Goal: Task Accomplishment & Management: Manage account settings

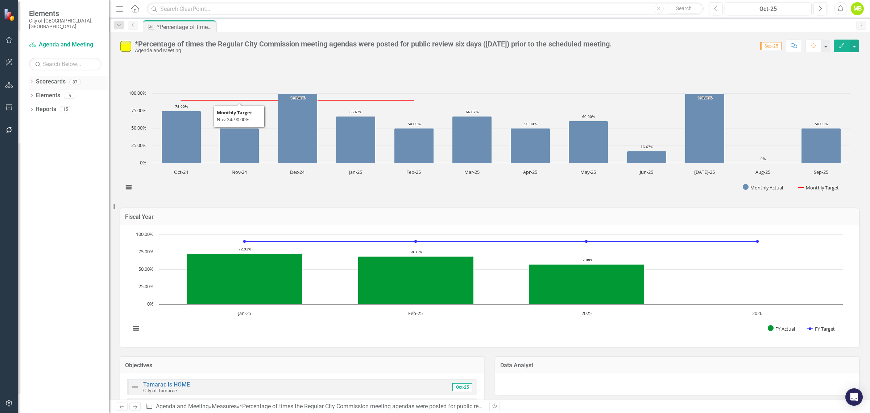
click at [31, 80] on icon "Dropdown" at bounding box center [31, 82] width 5 height 4
click at [37, 93] on icon "Dropdown" at bounding box center [35, 95] width 5 height 4
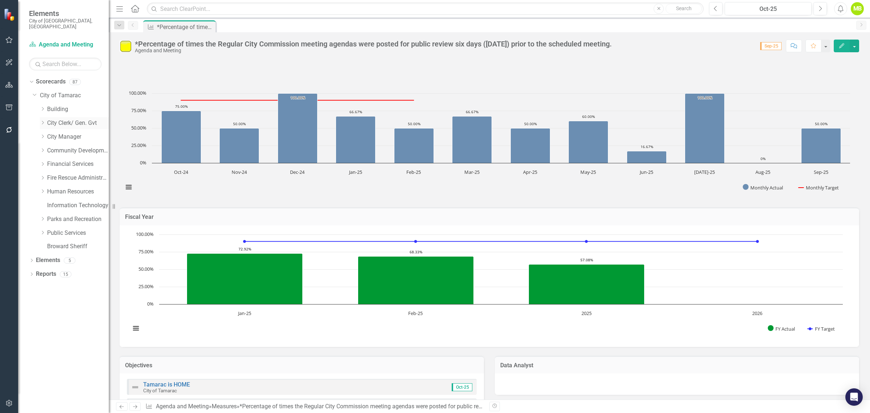
click at [44, 120] on icon "Dropdown" at bounding box center [42, 122] width 5 height 4
click at [64, 133] on link "Agenda and Meeting" at bounding box center [81, 137] width 54 height 8
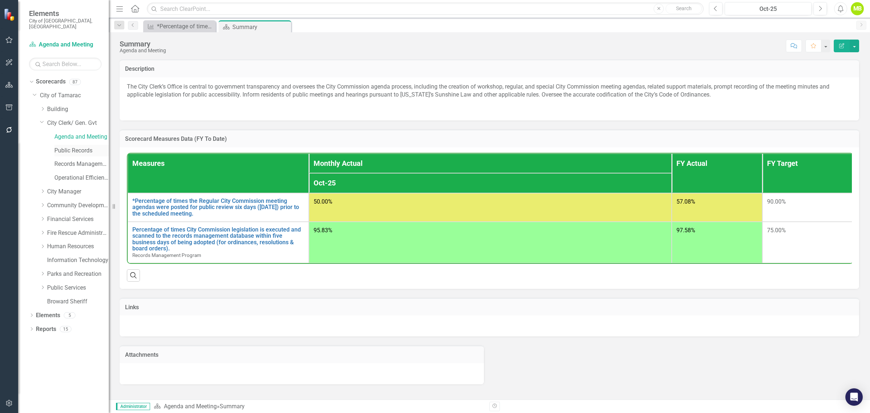
click at [64, 146] on link "Public Records" at bounding box center [81, 150] width 54 height 8
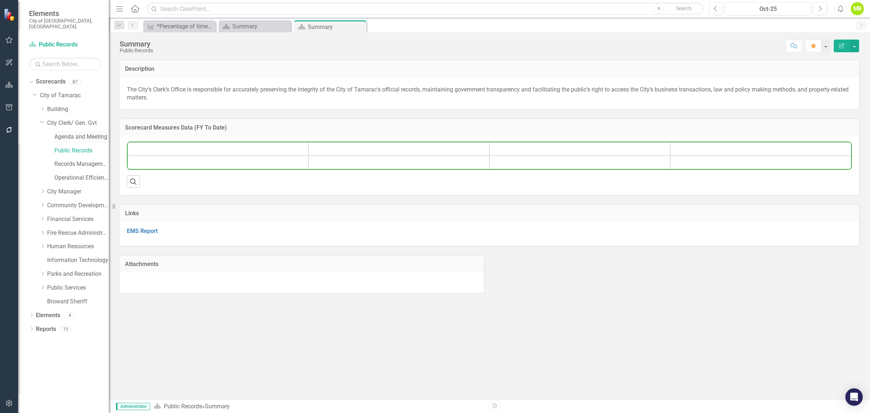
click at [66, 133] on link "Agenda and Meeting" at bounding box center [81, 137] width 54 height 8
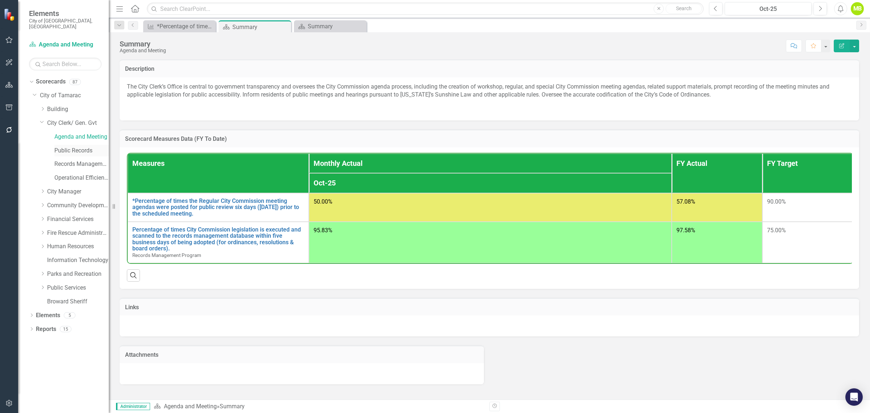
click at [69, 146] on link "Public Records" at bounding box center [81, 150] width 54 height 8
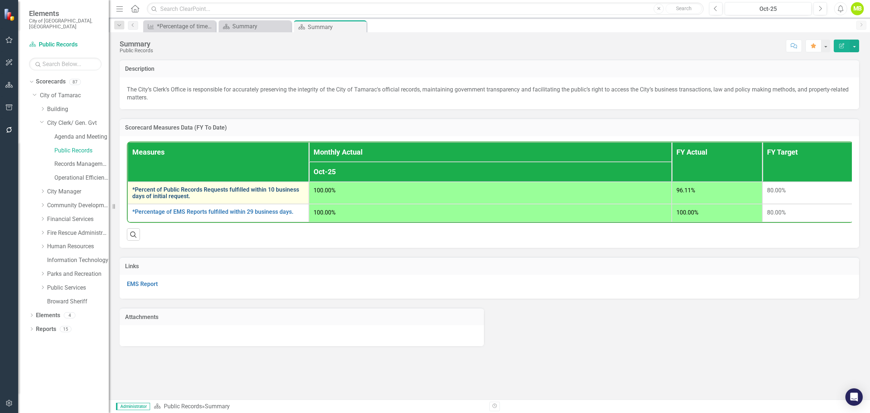
click at [164, 197] on link "*Percent of Public Records Requests fulfilled within 10 business days of initia…" at bounding box center [218, 192] width 172 height 13
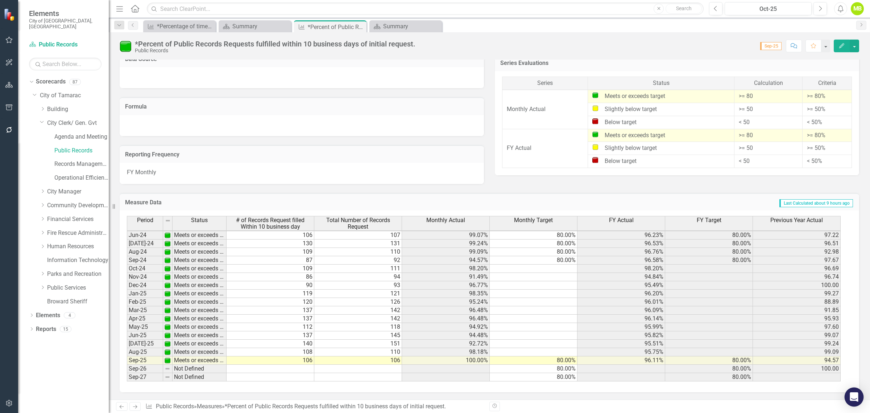
scroll to position [266, 0]
click at [72, 160] on link "Records Management Program" at bounding box center [81, 164] width 54 height 8
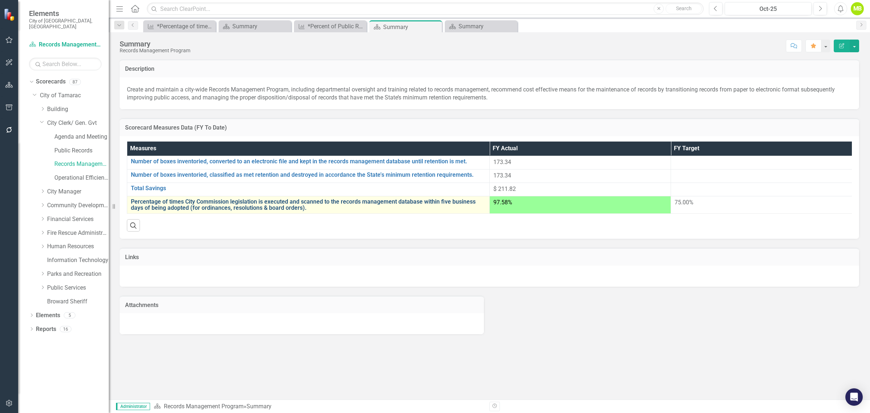
click at [187, 205] on link "Percentage of times City Commission legislation is executed and scanned to the …" at bounding box center [308, 204] width 355 height 13
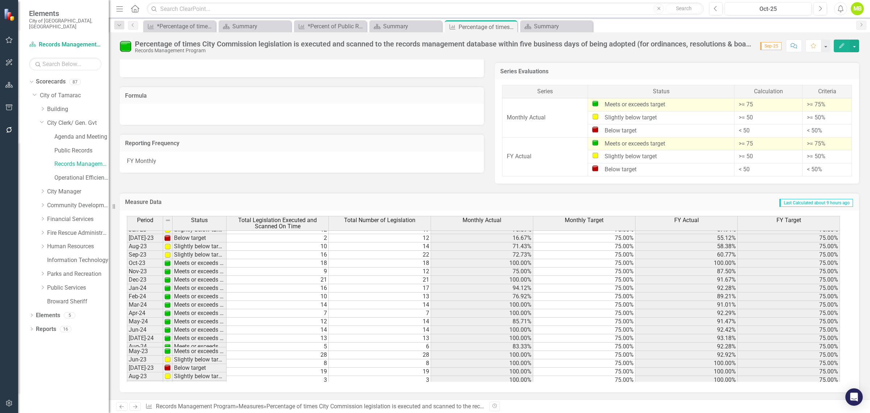
scroll to position [266, 0]
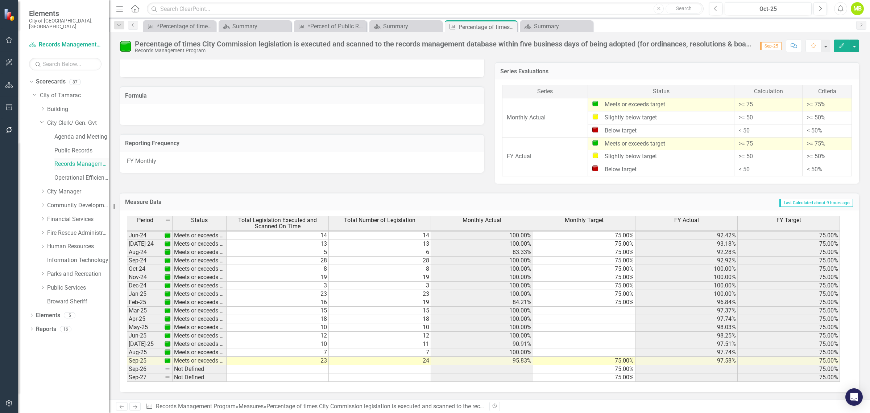
click at [73, 160] on link "Records Management Program" at bounding box center [81, 164] width 54 height 8
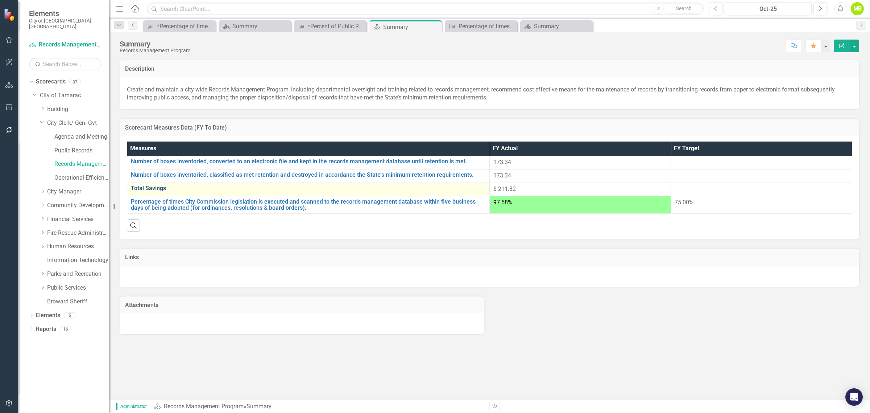
click at [148, 189] on link "Total Savings" at bounding box center [308, 188] width 355 height 7
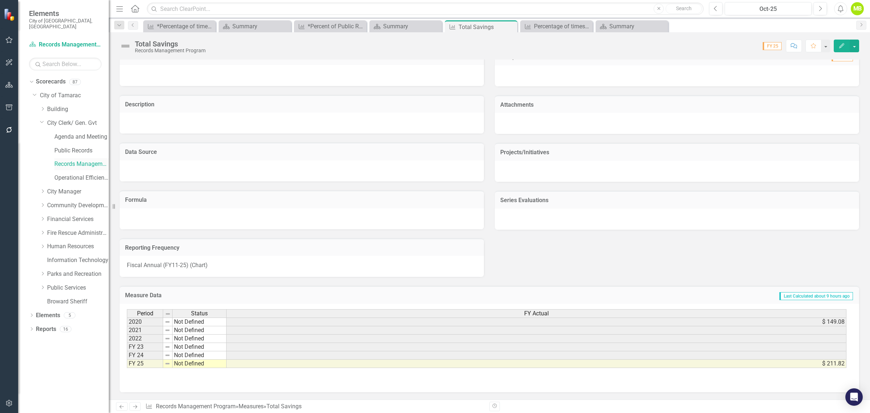
click at [79, 160] on link "Records Management Program" at bounding box center [81, 164] width 54 height 8
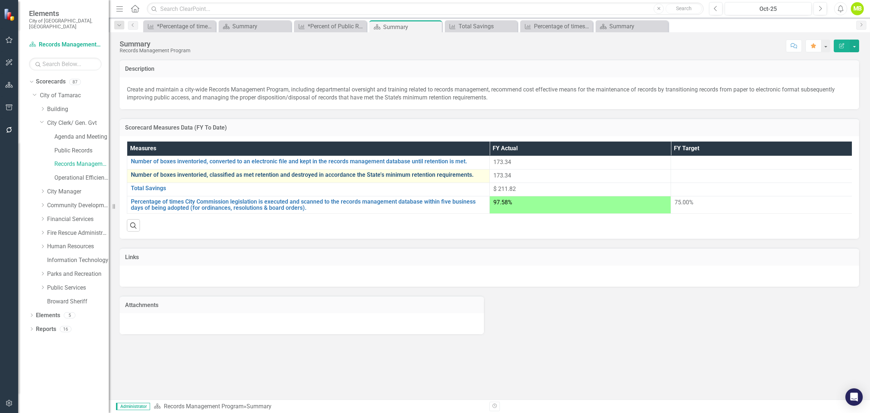
click at [343, 176] on link "Number of boxes inventoried, classified as met retention and destroyed in accor…" at bounding box center [308, 174] width 355 height 7
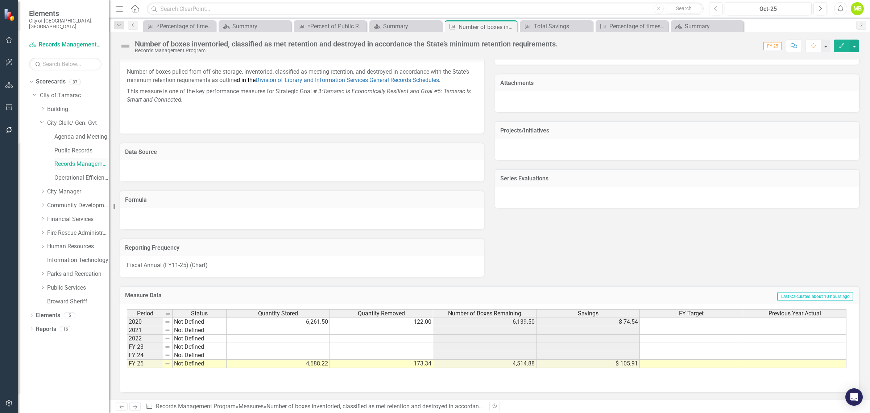
click at [73, 160] on link "Records Management Program" at bounding box center [81, 164] width 54 height 8
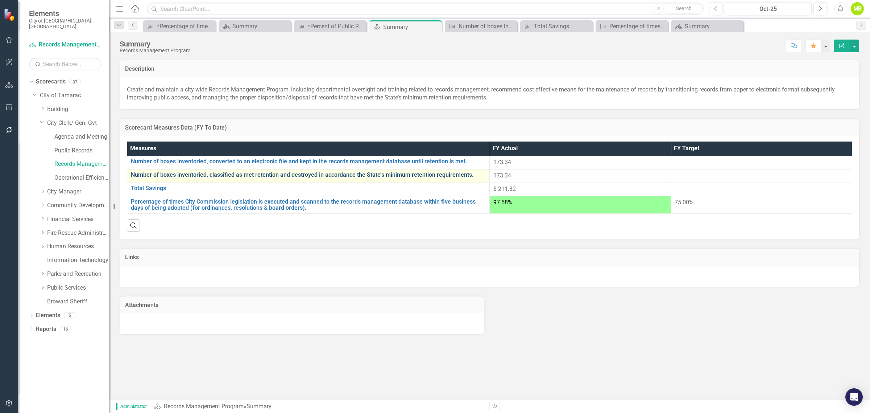
click at [211, 173] on link "Number of boxes inventoried, classified as met retention and destroyed in accor…" at bounding box center [308, 174] width 355 height 7
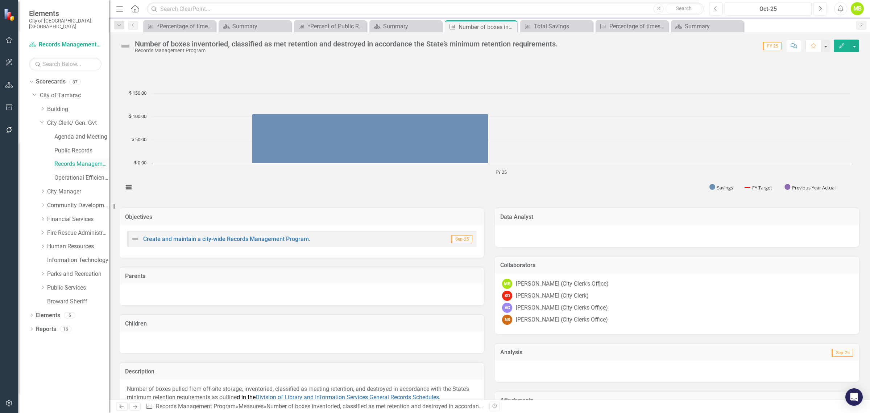
click at [69, 160] on link "Records Management Program" at bounding box center [81, 164] width 54 height 8
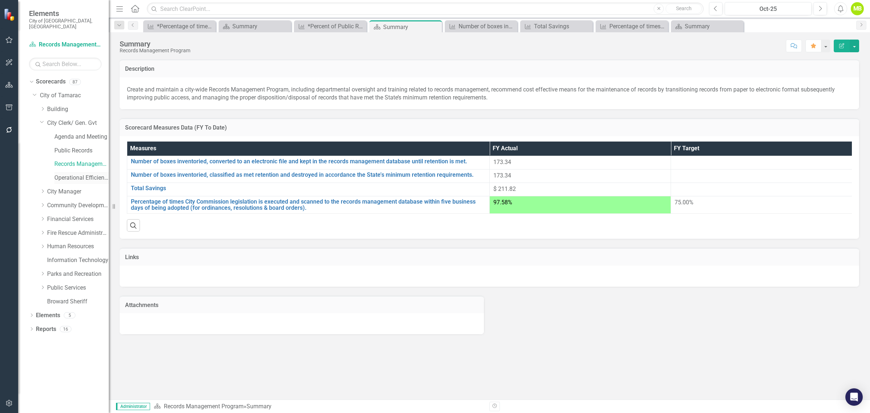
click at [66, 174] on link "Operational Efficiency" at bounding box center [81, 178] width 54 height 8
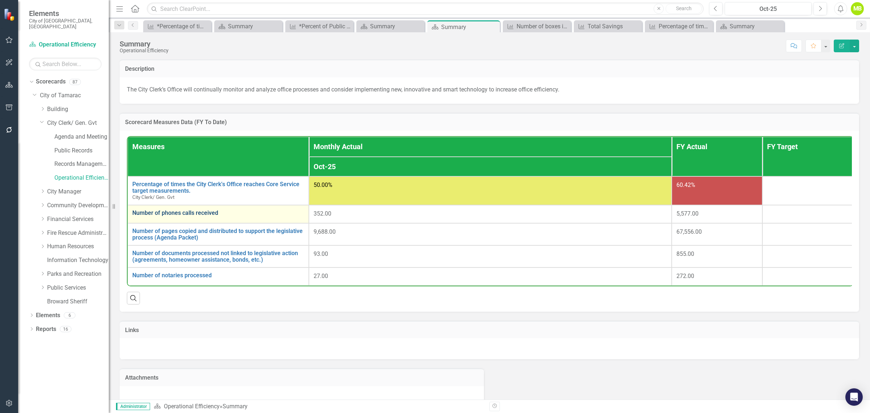
click at [178, 212] on link "Number of phones calls received" at bounding box center [218, 213] width 172 height 7
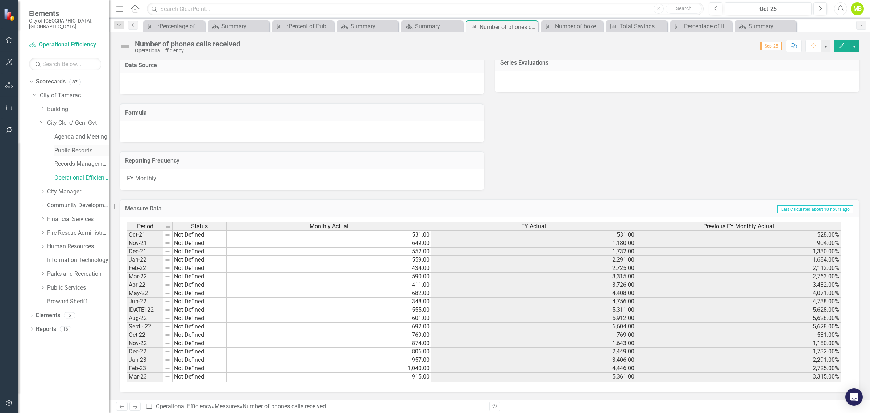
click at [73, 146] on link "Public Records" at bounding box center [81, 150] width 54 height 8
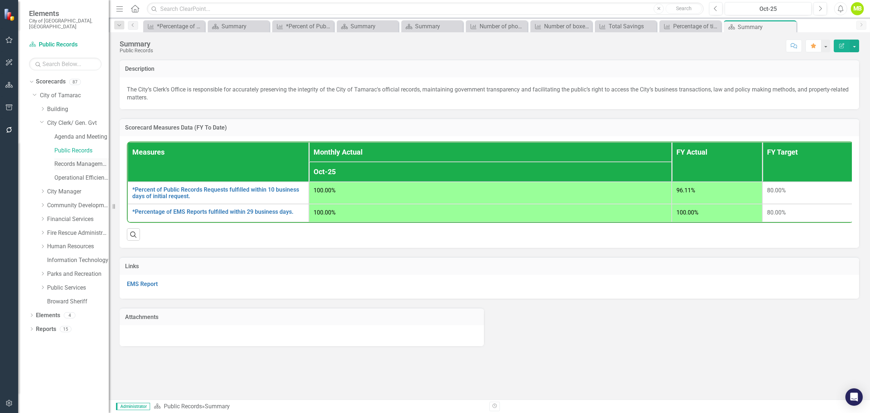
click at [75, 160] on link "Records Management Program" at bounding box center [81, 164] width 54 height 8
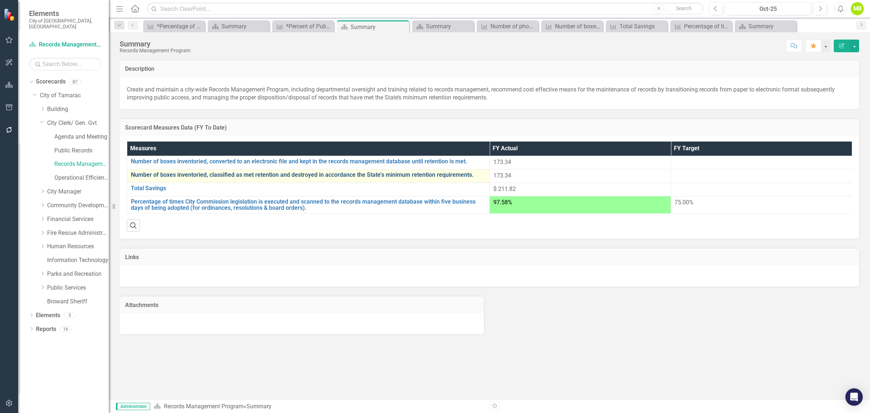
click at [274, 175] on link "Number of boxes inventoried, classified as met retention and destroyed in accor…" at bounding box center [308, 174] width 355 height 7
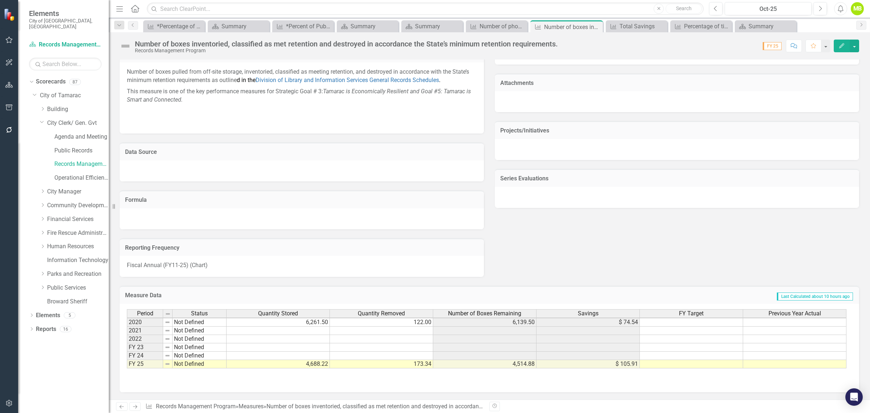
scroll to position [1, 0]
click at [77, 160] on link "Records Management Program" at bounding box center [81, 164] width 54 height 8
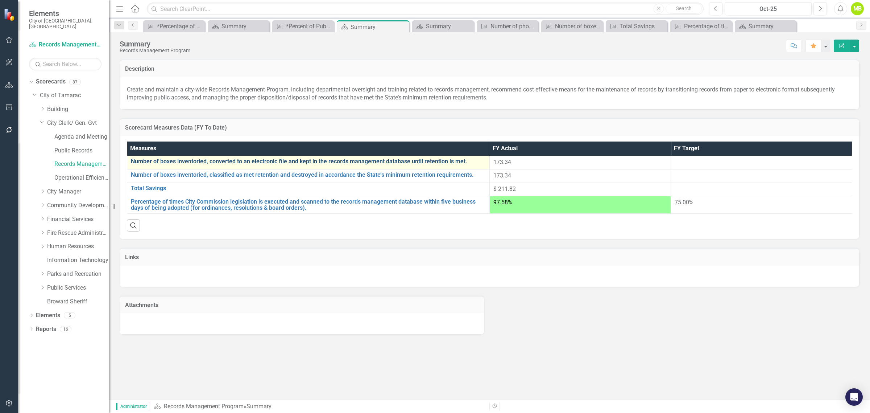
click at [263, 164] on link "Number of boxes inventoried, converted to an electronic file and kept in the re…" at bounding box center [308, 161] width 355 height 7
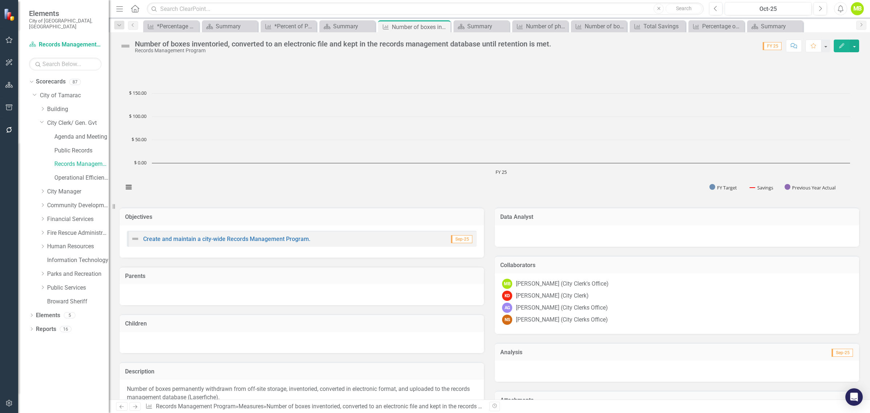
scroll to position [318, 0]
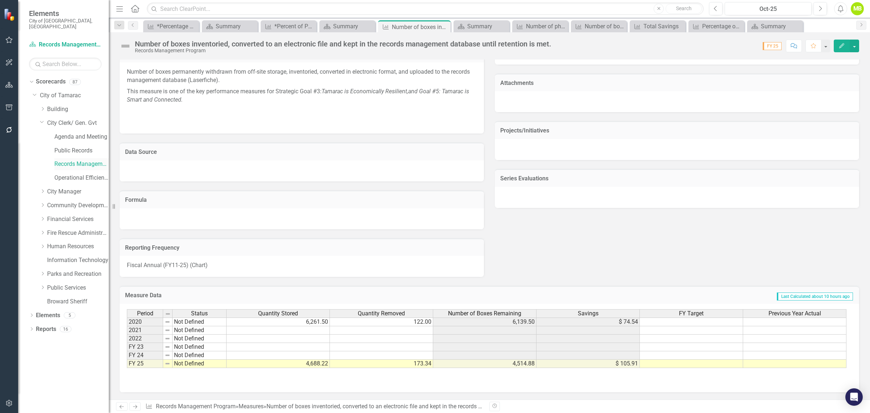
click at [74, 160] on link "Records Management Program" at bounding box center [81, 164] width 54 height 8
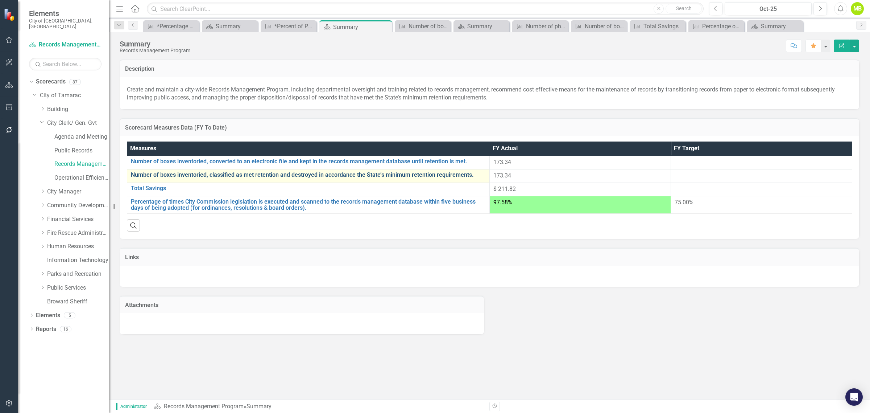
click at [242, 175] on link "Number of boxes inventoried, classified as met retention and destroyed in accor…" at bounding box center [308, 174] width 355 height 7
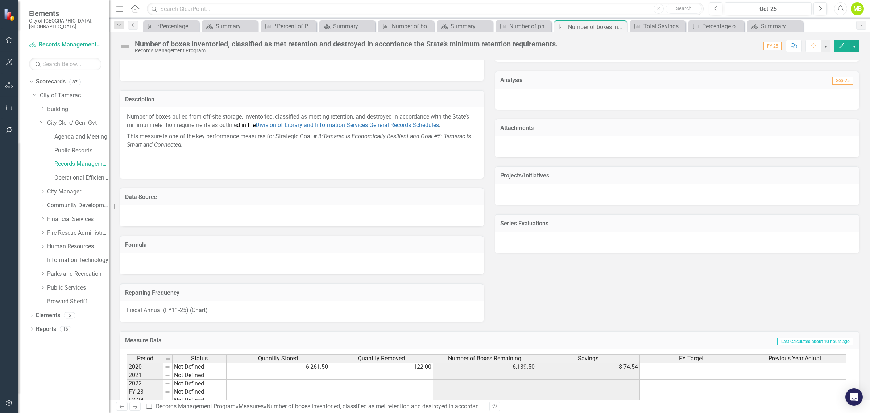
scroll to position [318, 0]
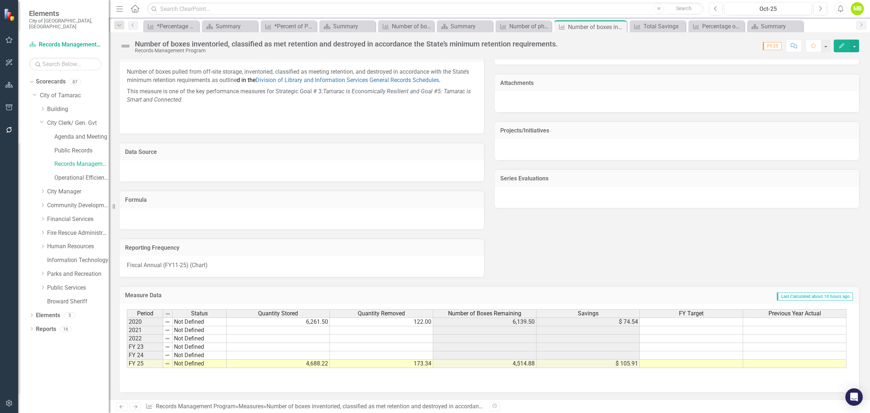
click at [315, 360] on td "4,688.22" at bounding box center [278, 363] width 103 height 8
click at [299, 363] on td "4,688.22" at bounding box center [278, 363] width 103 height 8
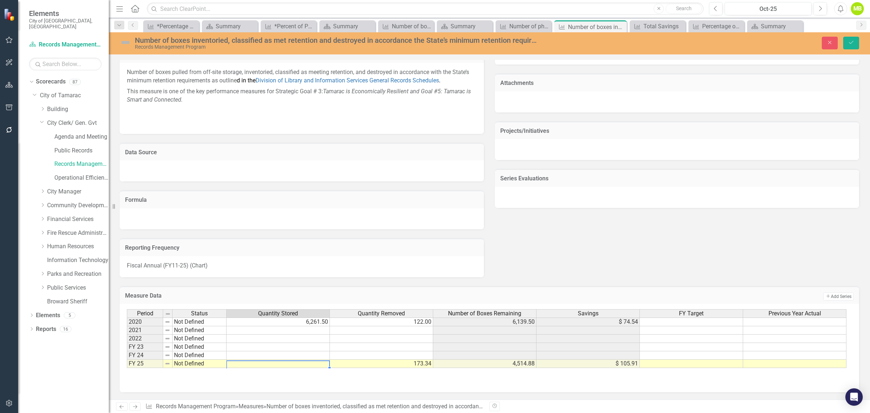
click at [413, 363] on td "173.34" at bounding box center [381, 363] width 103 height 8
type textarea "500"
click at [503, 363] on td "4,514.88" at bounding box center [484, 363] width 103 height 8
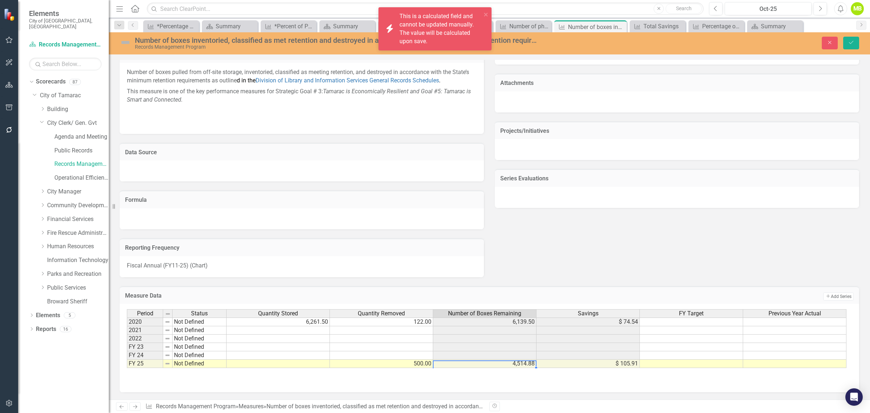
click at [525, 363] on td "4,514.88" at bounding box center [484, 363] width 103 height 8
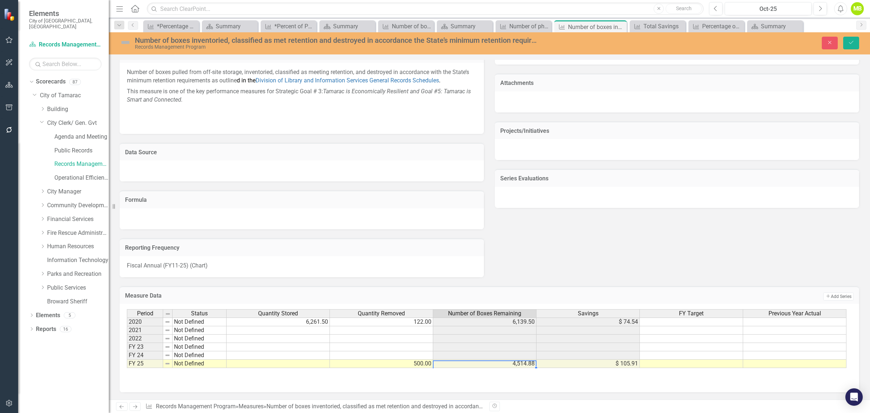
click at [524, 366] on td "4,514.88" at bounding box center [484, 363] width 103 height 8
click at [619, 359] on td at bounding box center [588, 355] width 103 height 8
click at [592, 365] on td "$ 105.91" at bounding box center [588, 363] width 103 height 8
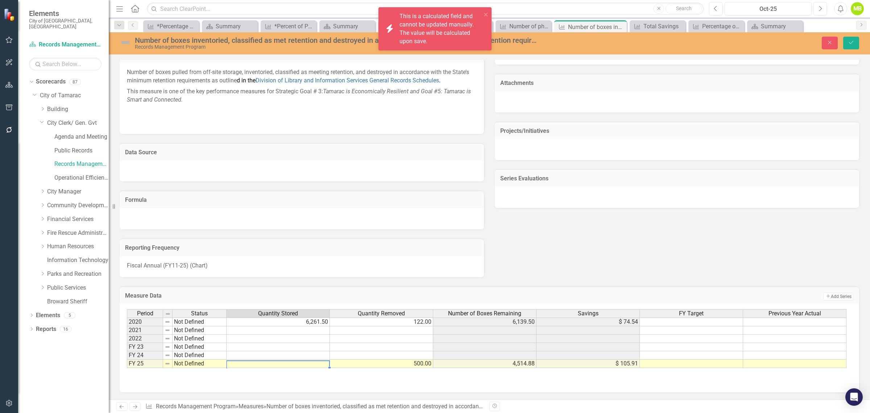
click at [276, 365] on td at bounding box center [278, 363] width 103 height 8
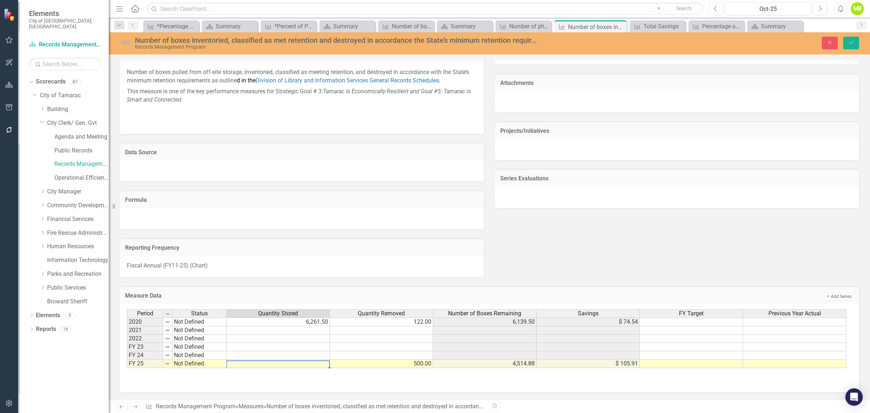
click at [611, 364] on td "$ 105.91" at bounding box center [588, 363] width 103 height 8
click at [827, 45] on icon "Close" at bounding box center [830, 42] width 7 height 5
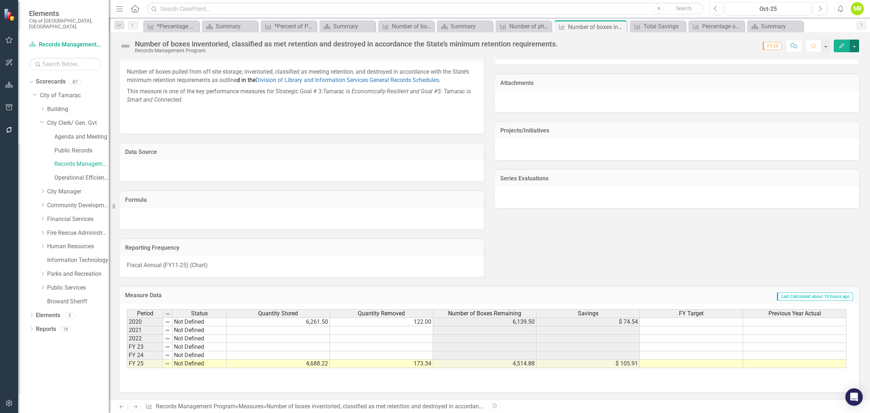
click at [853, 48] on button "button" at bounding box center [854, 46] width 9 height 13
click at [840, 46] on icon "Edit" at bounding box center [842, 45] width 7 height 5
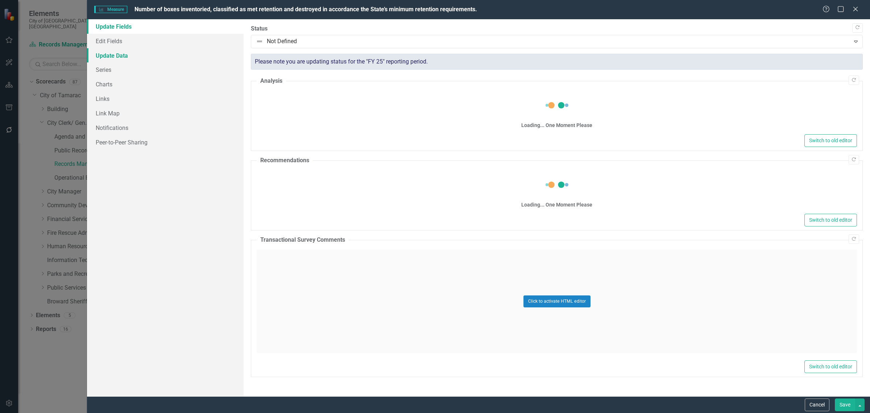
click at [109, 55] on link "Update Data" at bounding box center [165, 55] width 157 height 15
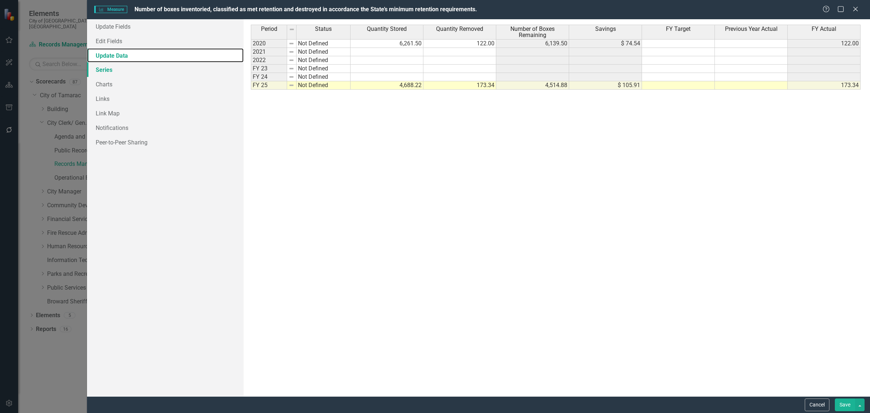
scroll to position [0, 0]
click at [109, 25] on link "Update Fields" at bounding box center [165, 26] width 157 height 15
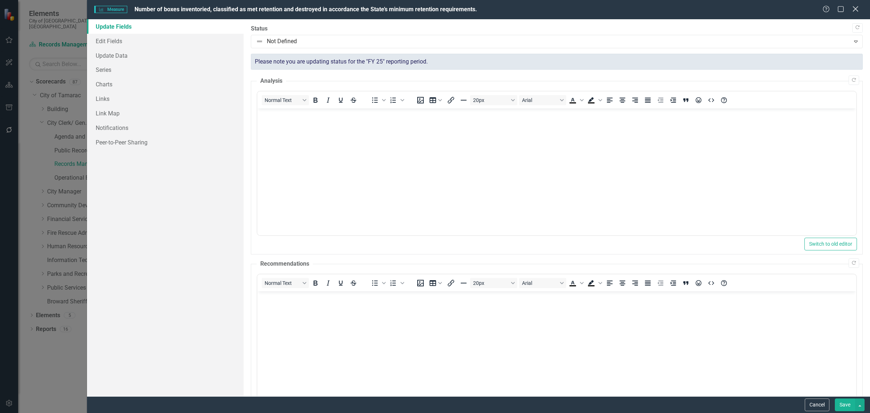
click at [857, 11] on icon at bounding box center [855, 8] width 5 height 5
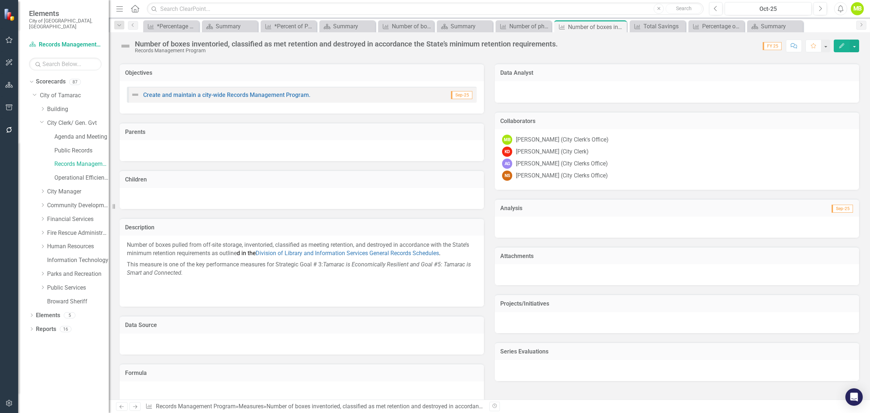
scroll to position [136, 0]
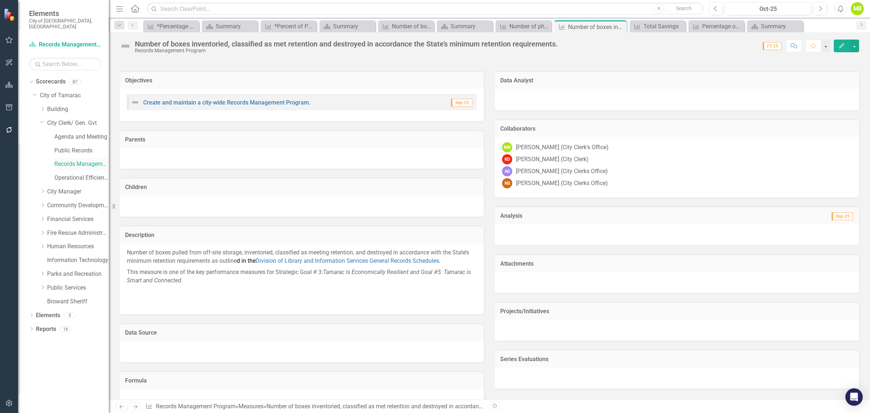
click at [86, 160] on link "Records Management Program" at bounding box center [81, 164] width 54 height 8
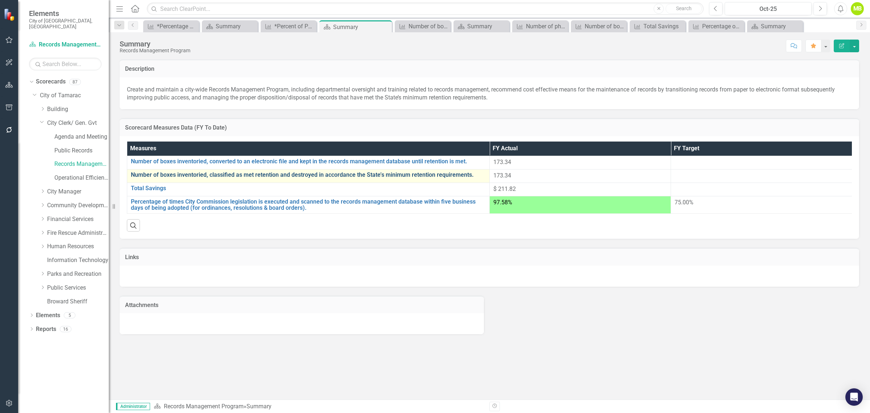
click at [386, 176] on link "Number of boxes inventoried, classified as met retention and destroyed in accor…" at bounding box center [308, 174] width 355 height 7
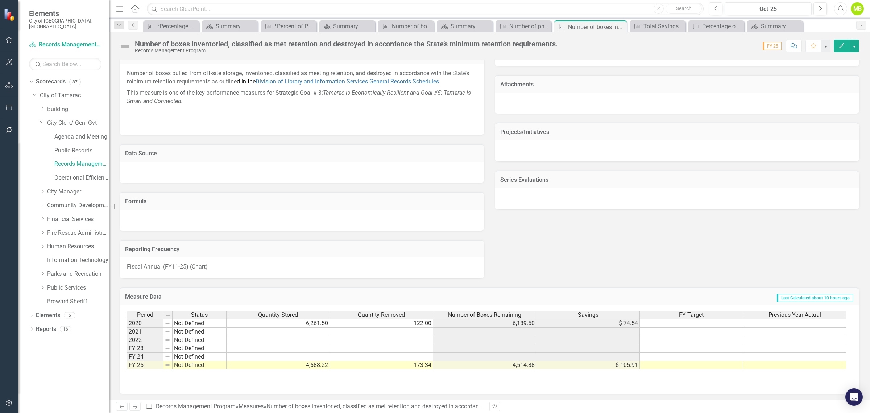
scroll to position [318, 0]
click at [839, 48] on icon "button" at bounding box center [841, 45] width 5 height 5
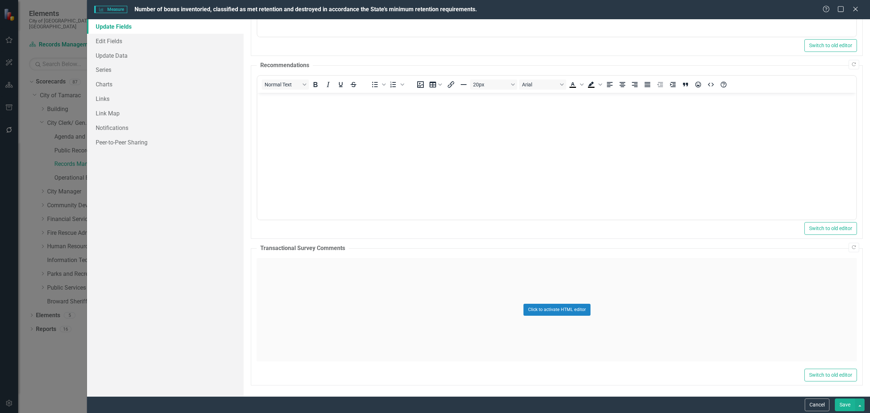
scroll to position [216, 0]
click at [121, 144] on link "Peer-to-Peer Sharing" at bounding box center [165, 142] width 157 height 15
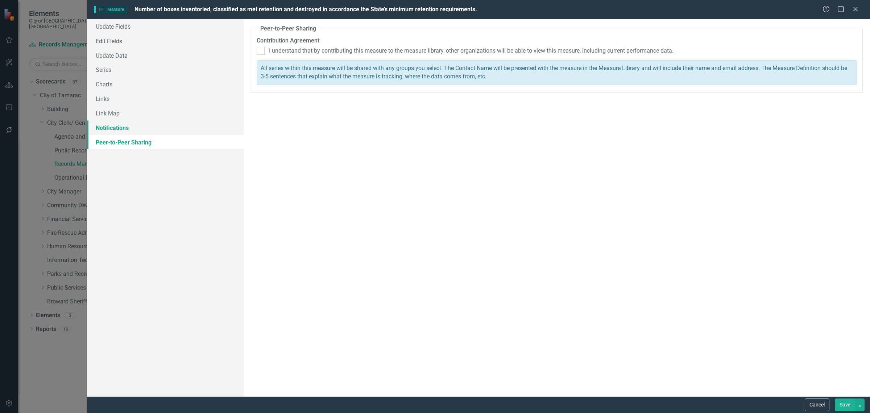
click at [122, 125] on link "Notifications" at bounding box center [165, 127] width 157 height 15
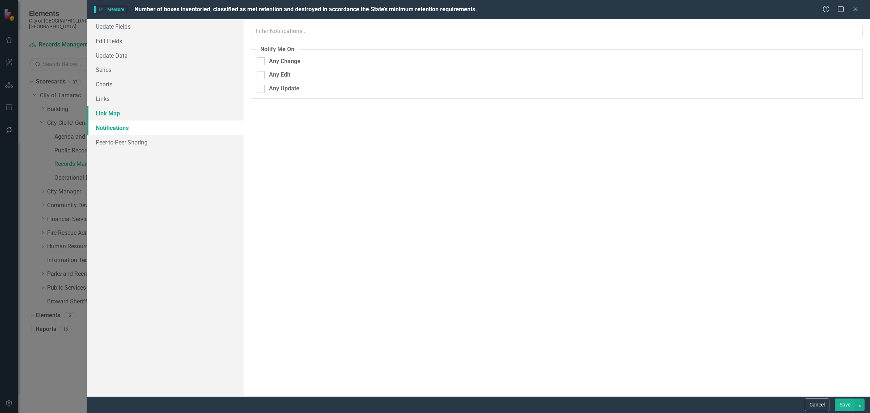
click at [109, 115] on link "Link Map" at bounding box center [165, 113] width 157 height 15
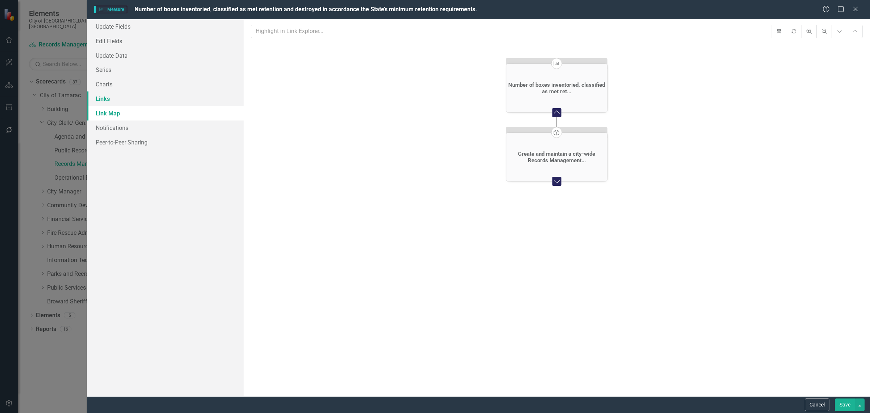
click at [101, 102] on link "Links" at bounding box center [165, 98] width 157 height 15
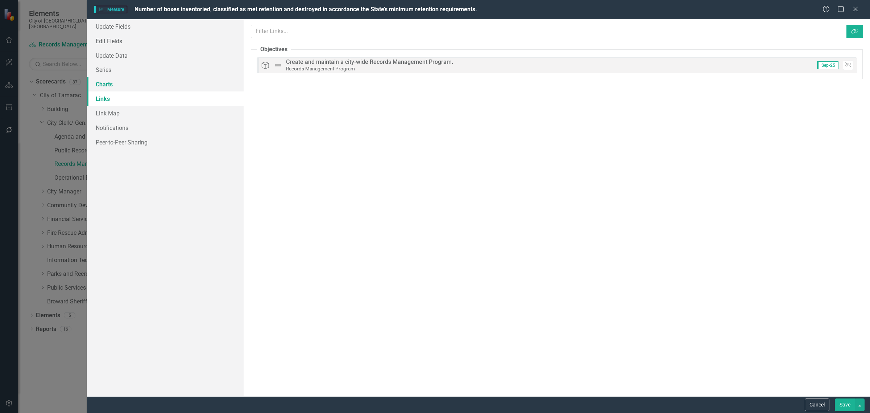
click at [103, 82] on link "Charts" at bounding box center [165, 84] width 157 height 15
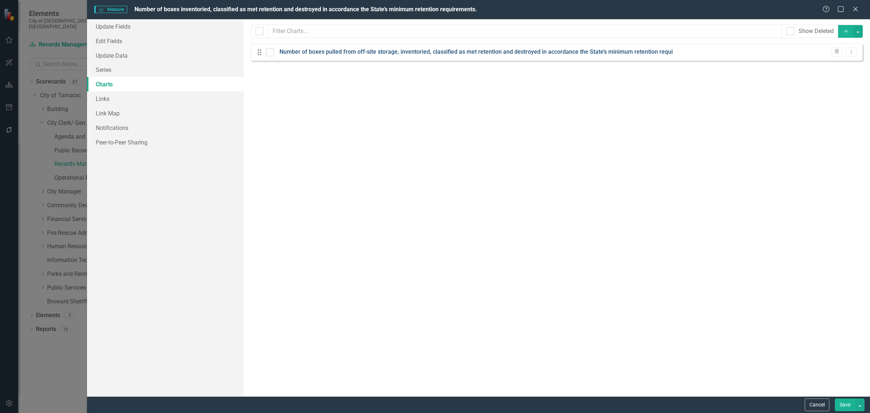
click at [506, 56] on link "Number of boxes pulled from off-site storage, inventoried, classified as met re…" at bounding box center [476, 52] width 393 height 8
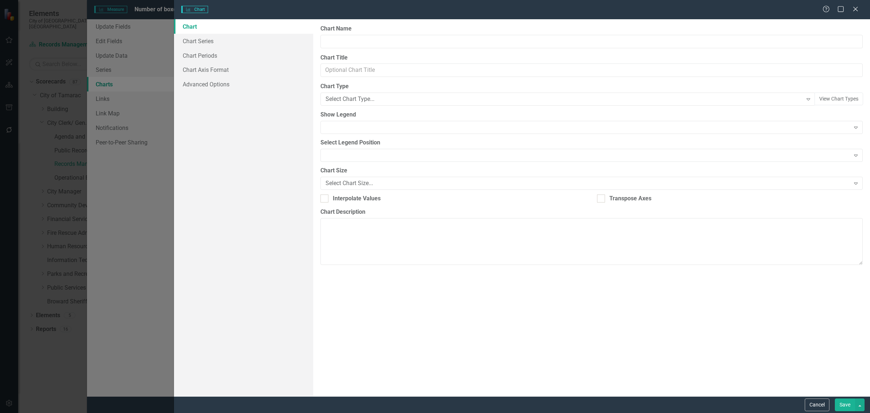
type input "Number of boxes pulled from off-site storage, inventoried, classified as met re…"
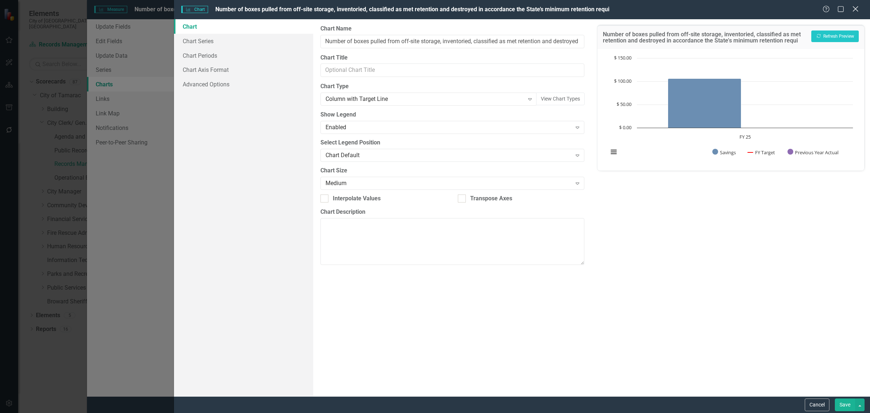
click at [859, 8] on icon "Close" at bounding box center [855, 8] width 9 height 7
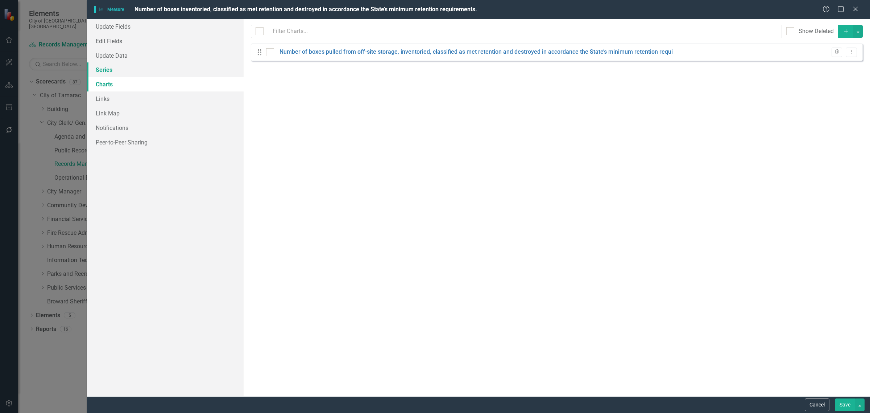
click at [106, 70] on link "Series" at bounding box center [165, 69] width 157 height 15
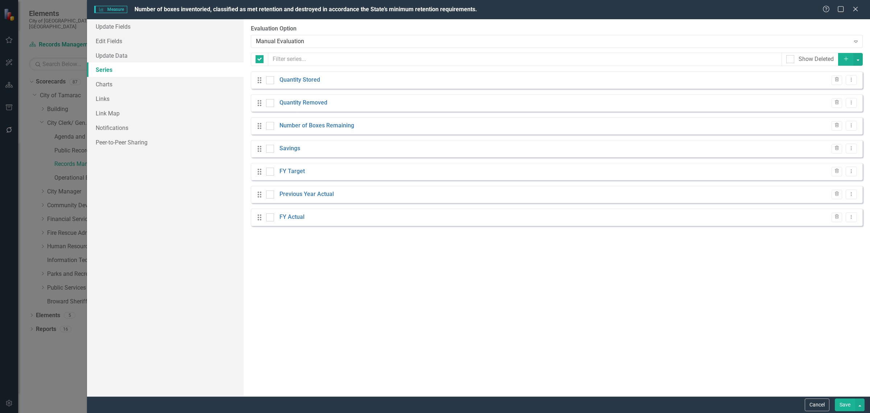
checkbox input "false"
click at [836, 82] on icon "Trash" at bounding box center [836, 80] width 5 height 4
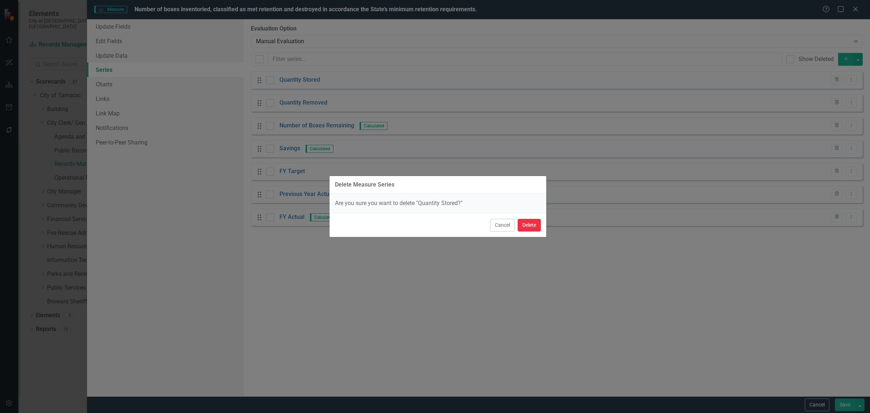
click at [531, 228] on button "Delete" at bounding box center [529, 225] width 23 height 13
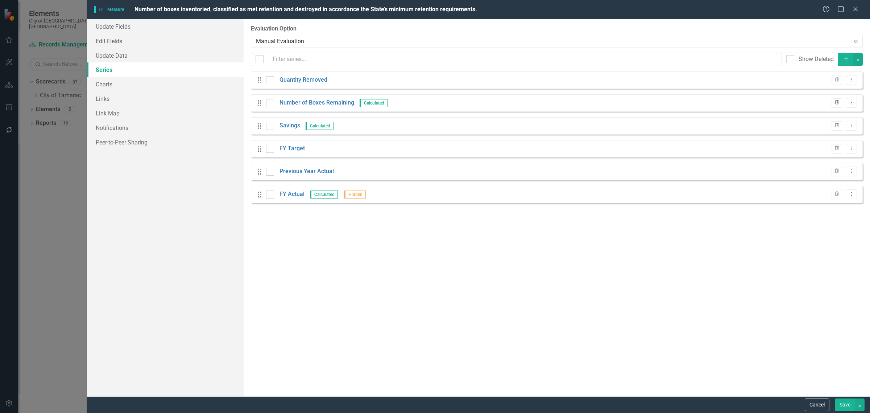
click at [836, 105] on icon "Trash" at bounding box center [836, 102] width 5 height 4
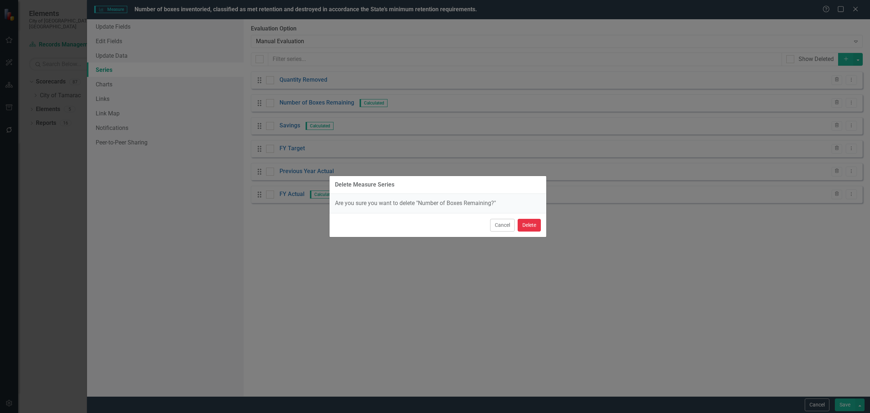
click at [530, 224] on button "Delete" at bounding box center [529, 225] width 23 height 13
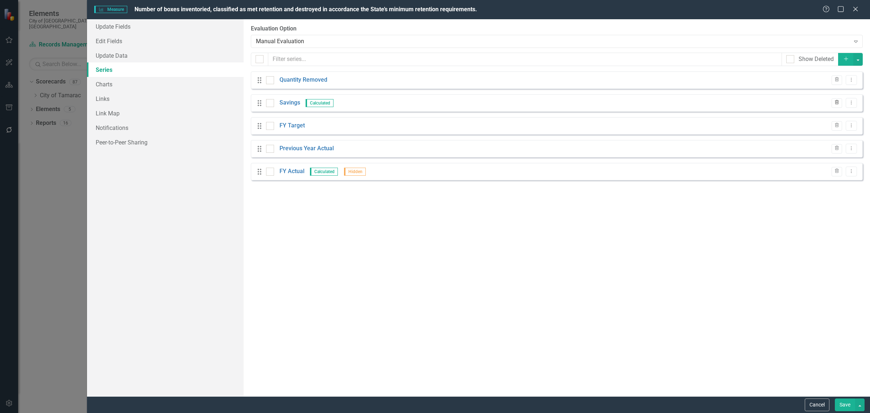
click at [838, 105] on icon "Trash" at bounding box center [836, 102] width 5 height 4
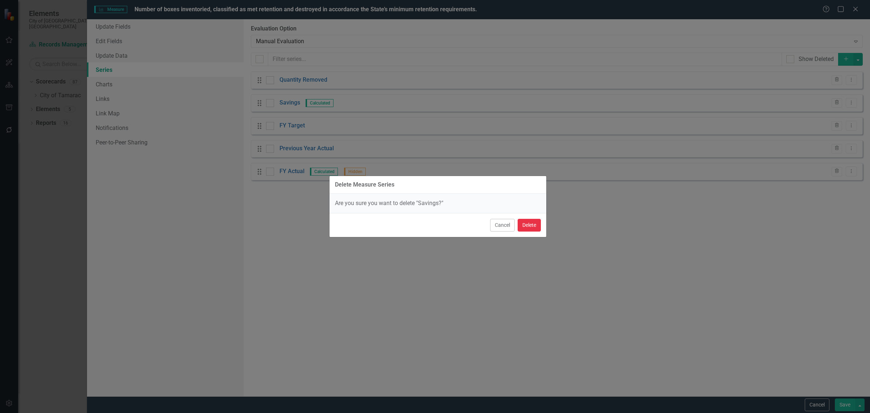
click at [530, 230] on button "Delete" at bounding box center [529, 225] width 23 height 13
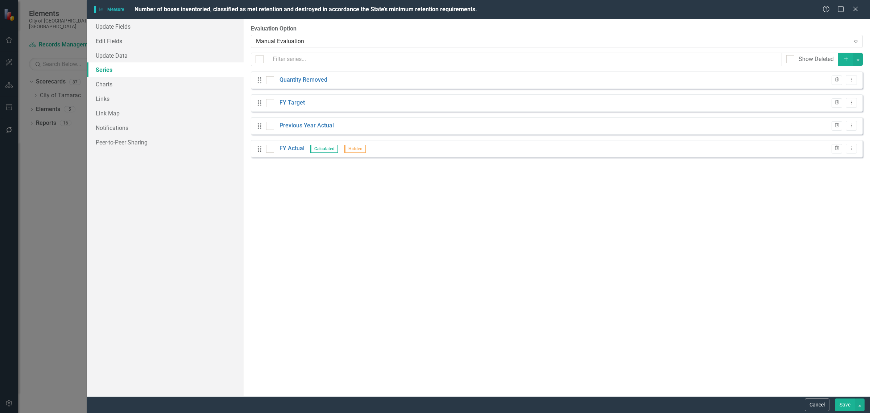
click at [846, 405] on button "Save" at bounding box center [845, 404] width 20 height 13
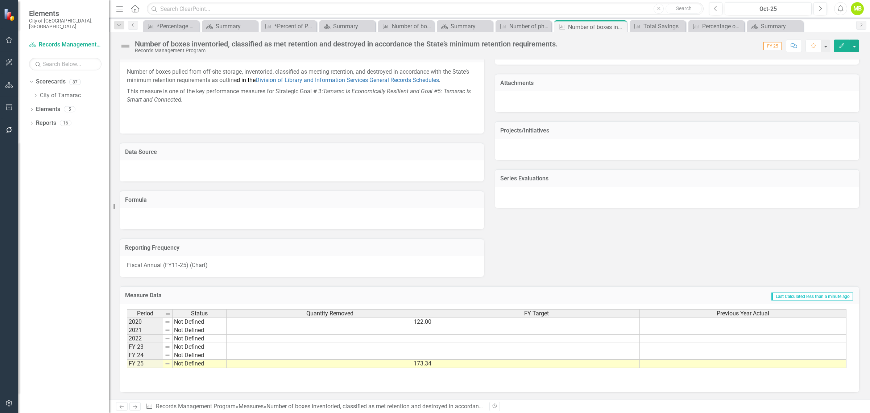
click at [414, 363] on td "173.34" at bounding box center [330, 363] width 207 height 8
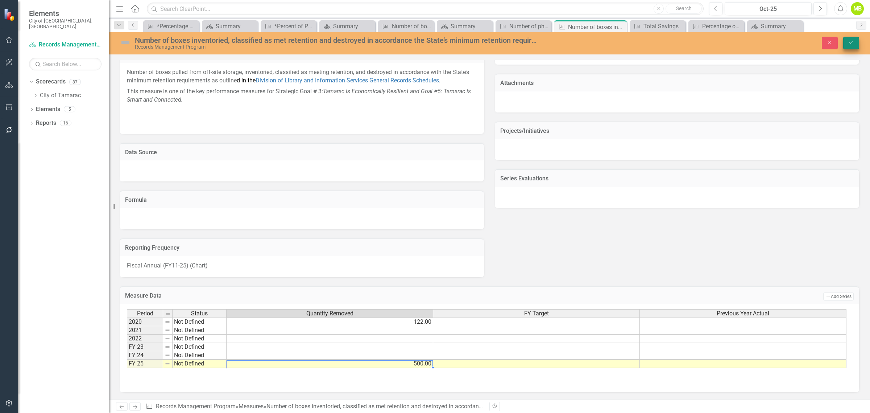
type textarea "500"
click at [849, 44] on icon "Save" at bounding box center [851, 42] width 7 height 5
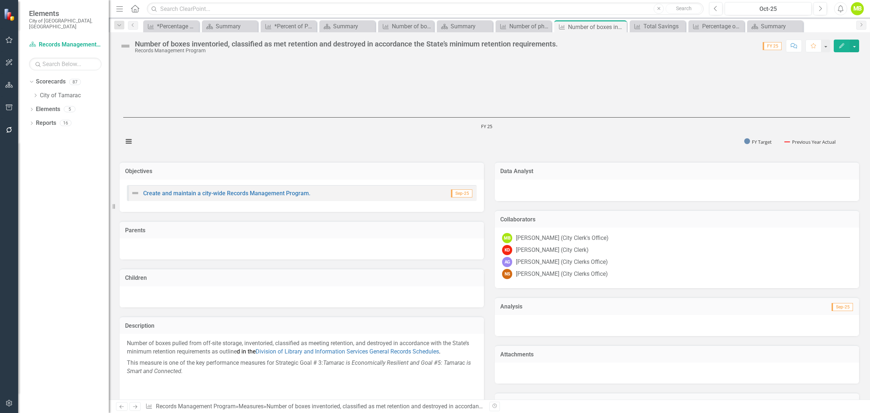
scroll to position [0, 0]
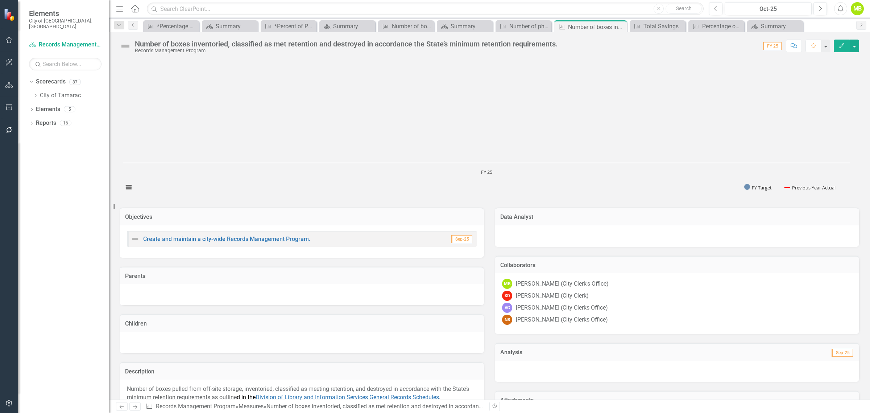
click at [841, 48] on icon "Edit" at bounding box center [842, 45] width 7 height 5
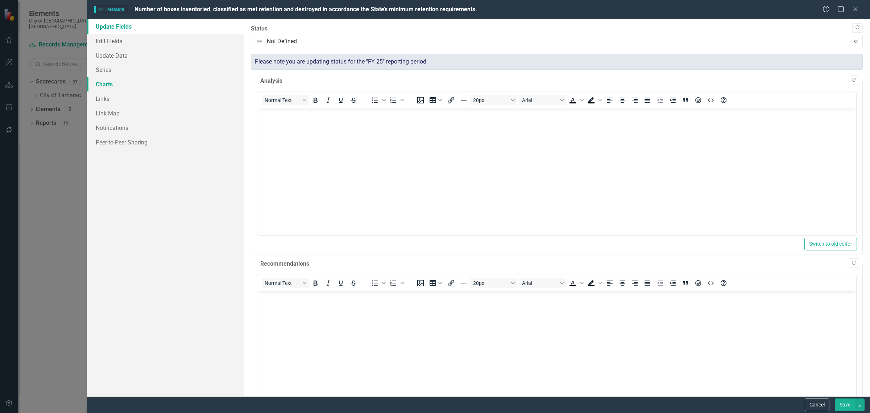
click at [104, 84] on link "Charts" at bounding box center [165, 84] width 157 height 15
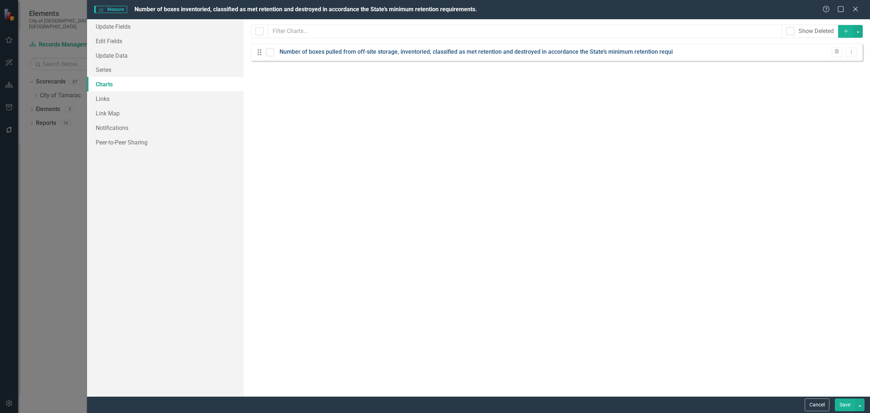
click at [434, 53] on link "Number of boxes pulled from off-site storage, inventoried, classified as met re…" at bounding box center [476, 52] width 393 height 8
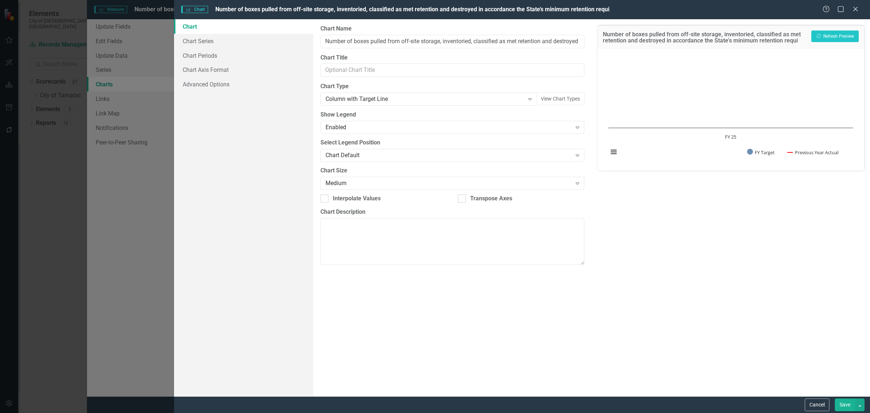
drag, startPoint x: 857, startPoint y: 7, endPoint x: 854, endPoint y: 11, distance: 4.9
click at [857, 7] on icon "Close" at bounding box center [855, 9] width 7 height 6
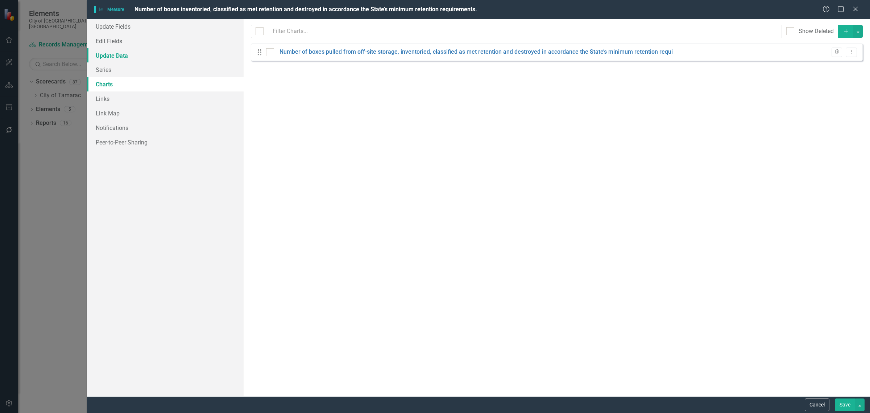
click at [104, 54] on link "Update Data" at bounding box center [165, 55] width 157 height 15
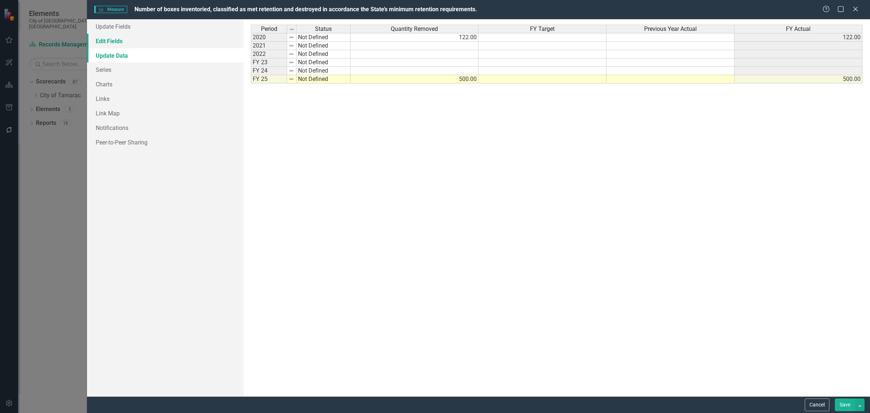
click at [106, 41] on link "Edit Fields" at bounding box center [165, 41] width 157 height 15
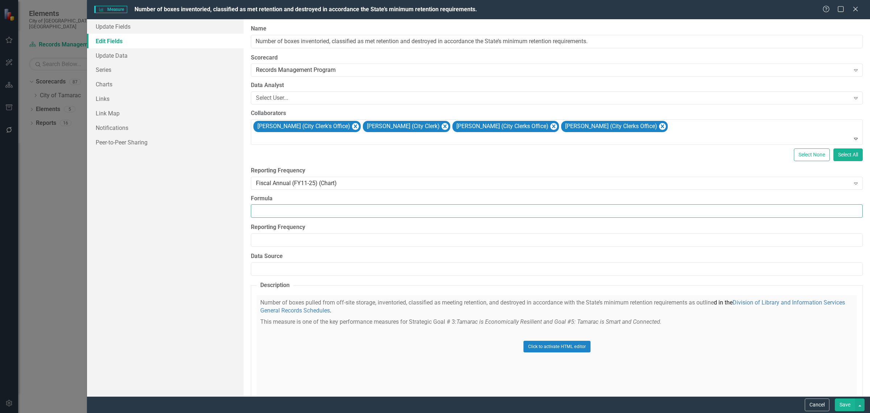
click at [599, 218] on input "Formula" at bounding box center [557, 210] width 612 height 13
click at [113, 57] on link "Update Data" at bounding box center [165, 55] width 157 height 15
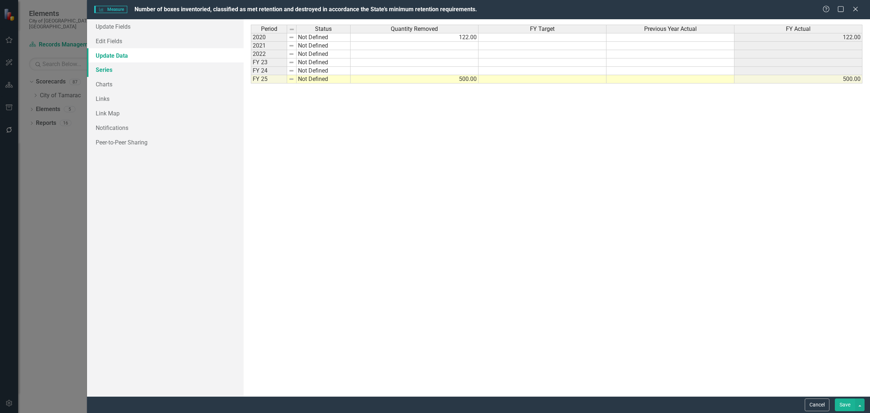
click at [104, 68] on link "Series" at bounding box center [165, 69] width 157 height 15
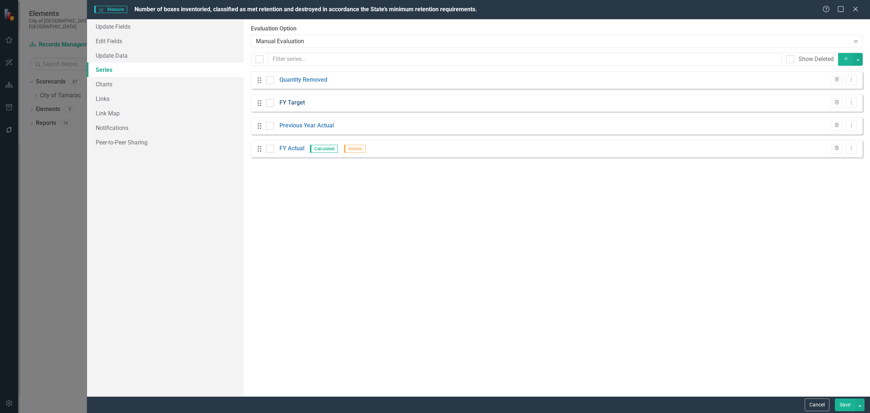
click at [292, 107] on link "FY Target" at bounding box center [292, 103] width 25 height 8
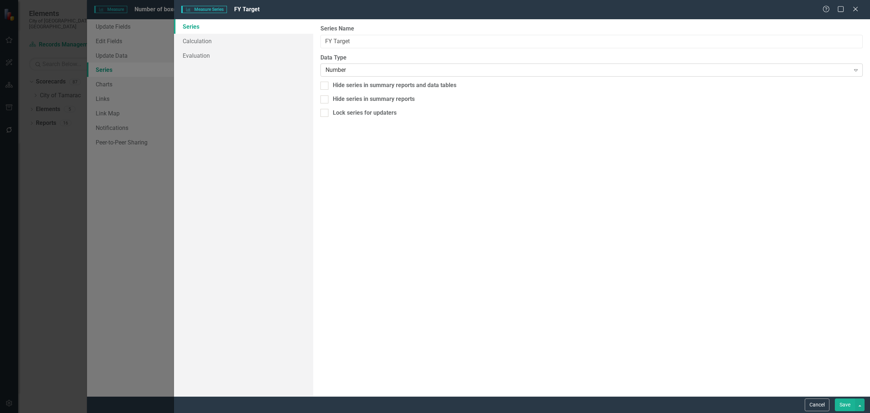
click at [368, 73] on div "Number" at bounding box center [588, 70] width 525 height 8
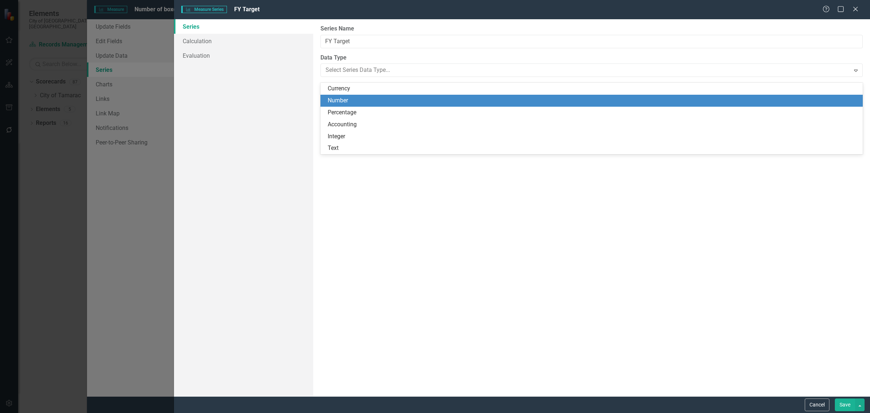
click at [358, 98] on div "Number" at bounding box center [593, 100] width 531 height 8
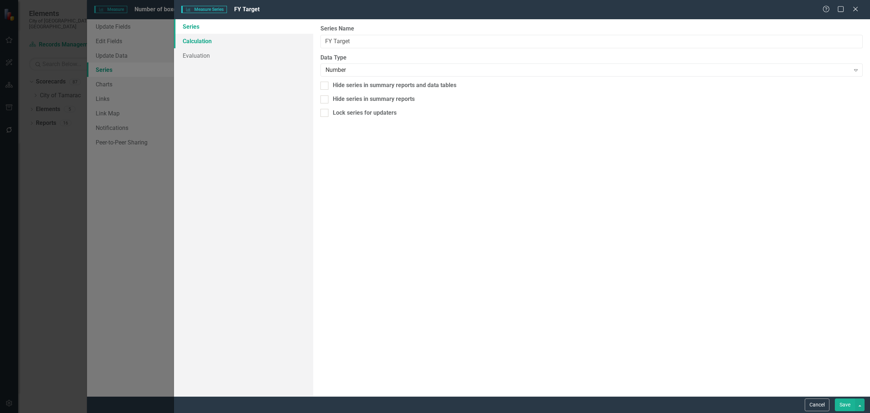
click at [205, 39] on link "Calculation" at bounding box center [243, 41] width 139 height 15
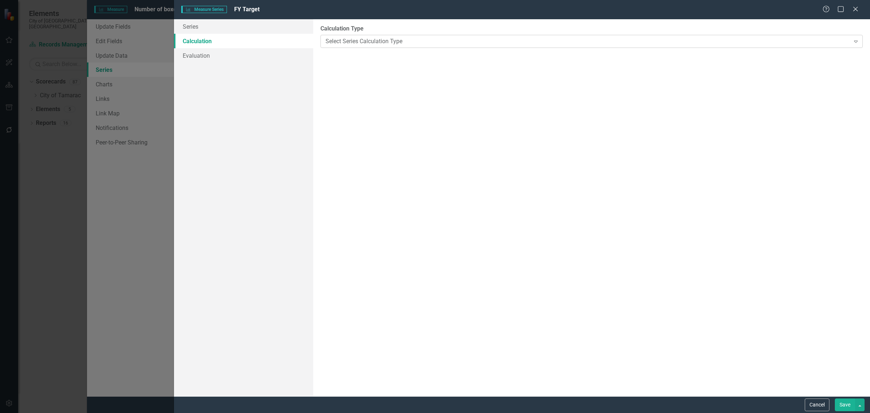
click at [442, 40] on div "Select Series Calculation Type" at bounding box center [588, 41] width 525 height 8
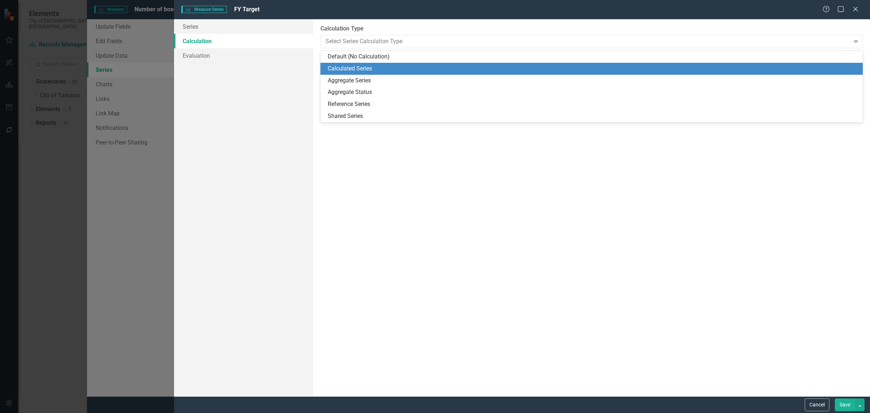
click at [376, 69] on div "Calculated Series" at bounding box center [593, 69] width 531 height 8
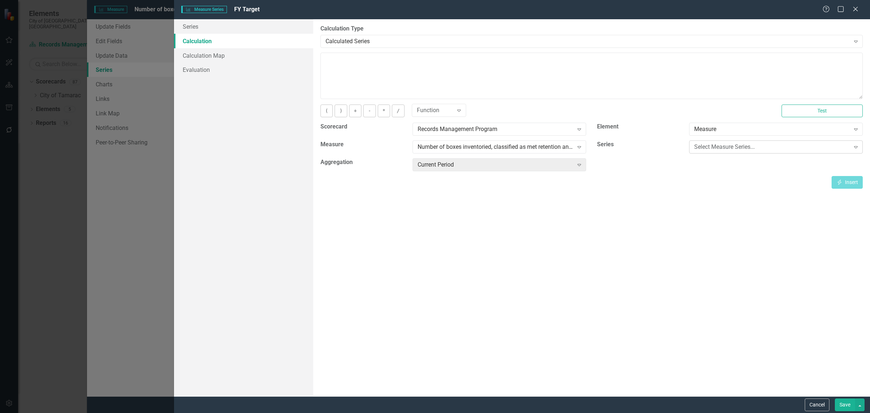
click at [772, 151] on div "Select Measure Series..." at bounding box center [772, 147] width 156 height 8
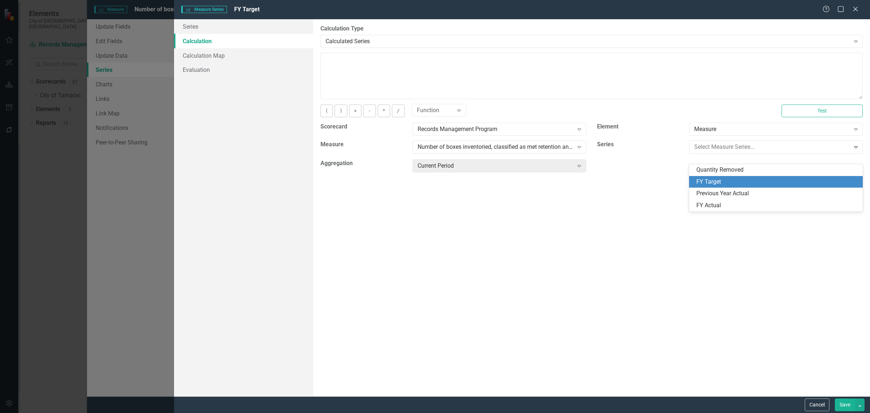
click at [735, 182] on div "FY Target" at bounding box center [777, 182] width 162 height 8
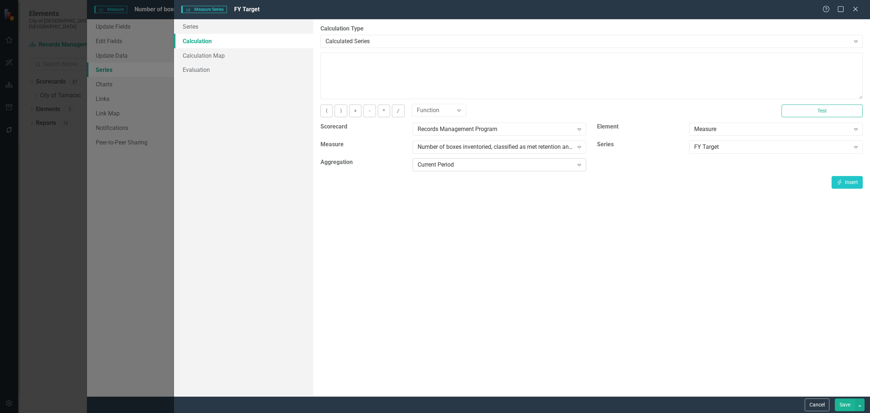
click at [578, 168] on icon "Expand" at bounding box center [579, 165] width 7 height 6
click at [577, 168] on icon "Expand" at bounding box center [579, 165] width 7 height 6
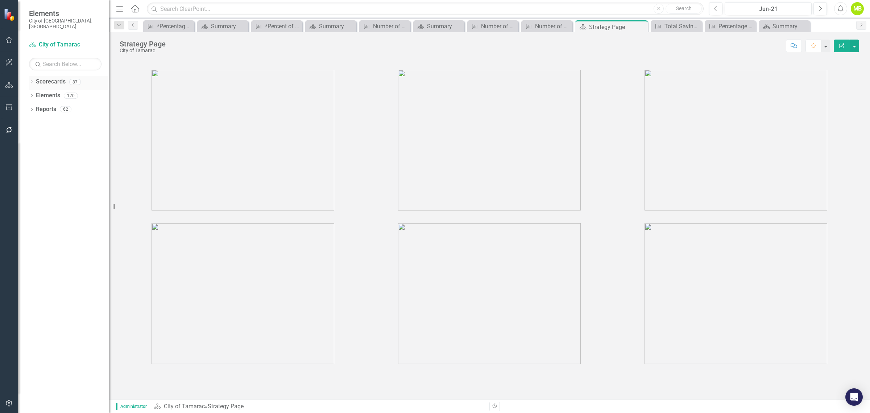
click at [32, 80] on icon "Dropdown" at bounding box center [31, 82] width 5 height 4
click at [33, 93] on icon "Dropdown" at bounding box center [35, 95] width 5 height 4
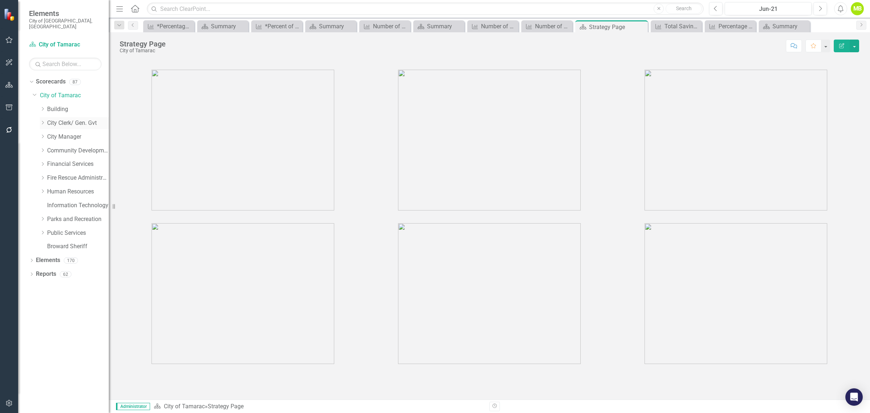
click at [41, 120] on icon "Dropdown" at bounding box center [42, 122] width 5 height 4
click at [83, 160] on link "Records Management Program" at bounding box center [81, 164] width 54 height 8
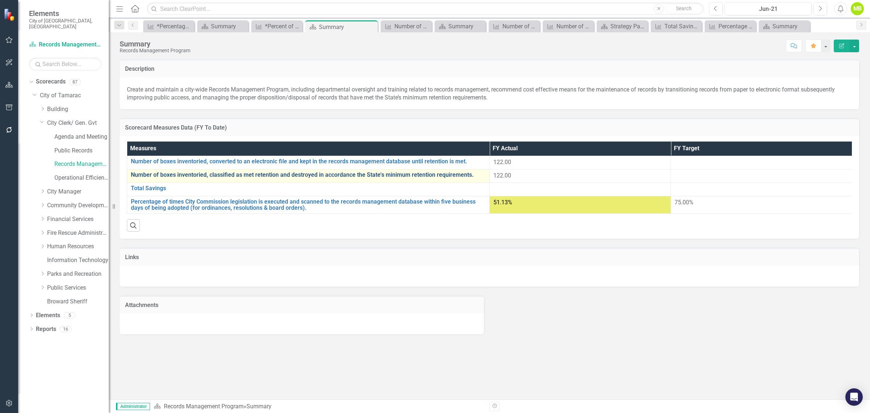
click at [222, 175] on link "Number of boxes inventoried, classified as met retention and destroyed in accor…" at bounding box center [308, 174] width 355 height 7
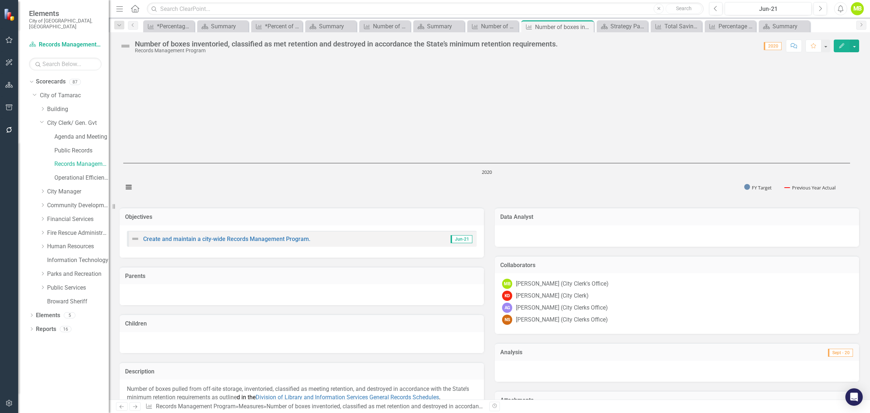
click at [564, 44] on div "Score: 0.00 2020 Completed Comment Favorite Edit" at bounding box center [711, 46] width 298 height 12
click at [855, 46] on button "button" at bounding box center [854, 46] width 9 height 13
click at [835, 77] on link "Edit Report Edit Layout" at bounding box center [823, 75] width 71 height 13
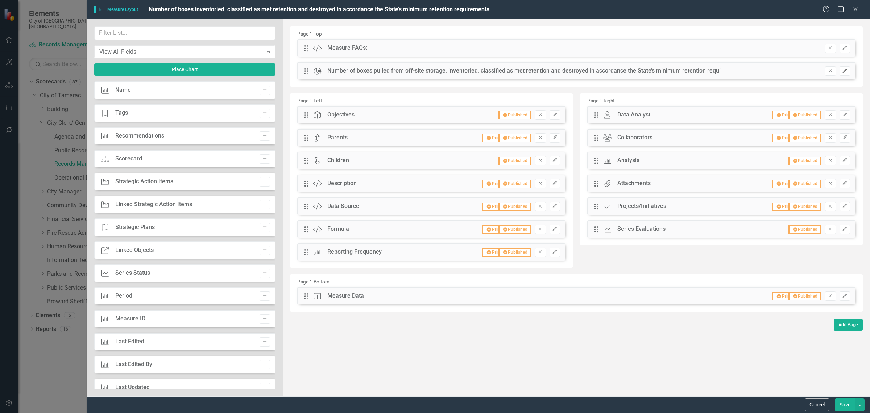
click at [843, 69] on icon "Edit" at bounding box center [844, 71] width 5 height 4
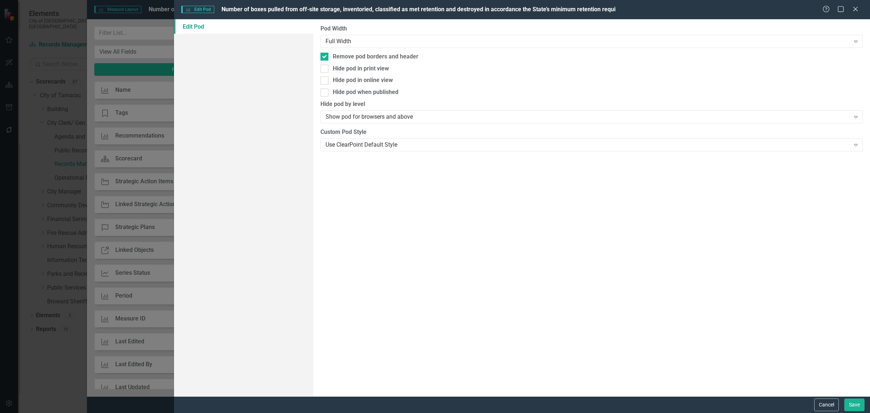
click at [558, 10] on span "Number of boxes pulled from off-site storage, inventoried, classified as met re…" at bounding box center [419, 9] width 394 height 7
click at [497, 9] on span "Number of boxes pulled from off-site storage, inventoried, classified as met re…" at bounding box center [419, 9] width 394 height 7
click at [857, 6] on icon "Close" at bounding box center [855, 8] width 9 height 7
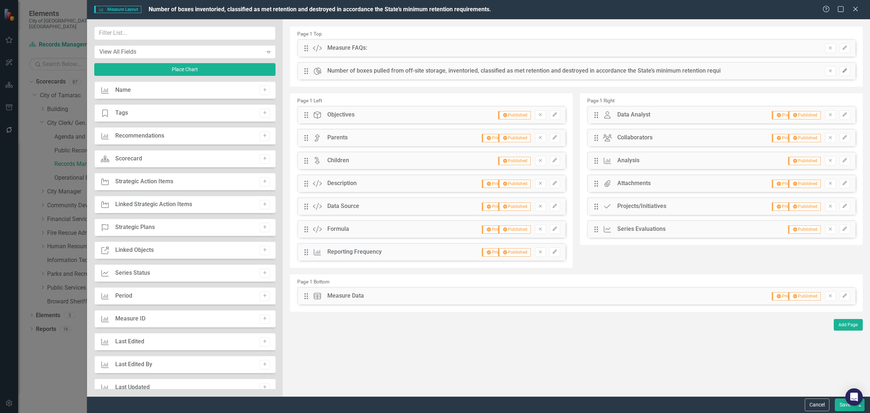
click at [843, 73] on icon "button" at bounding box center [845, 71] width 4 height 4
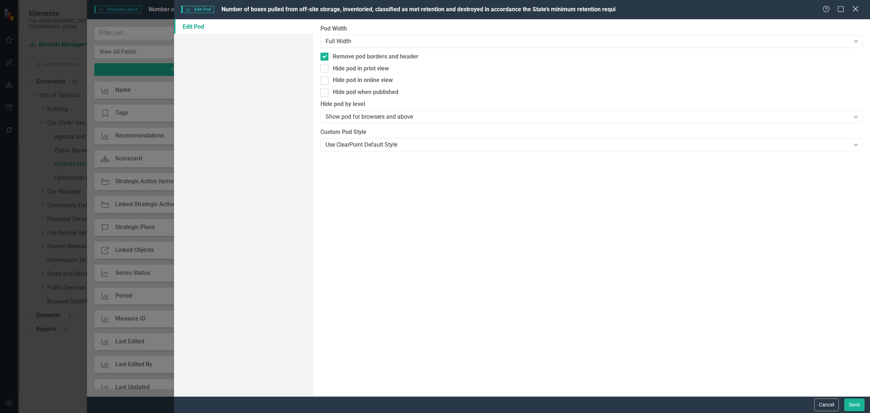
click at [853, 7] on icon "Close" at bounding box center [855, 8] width 9 height 7
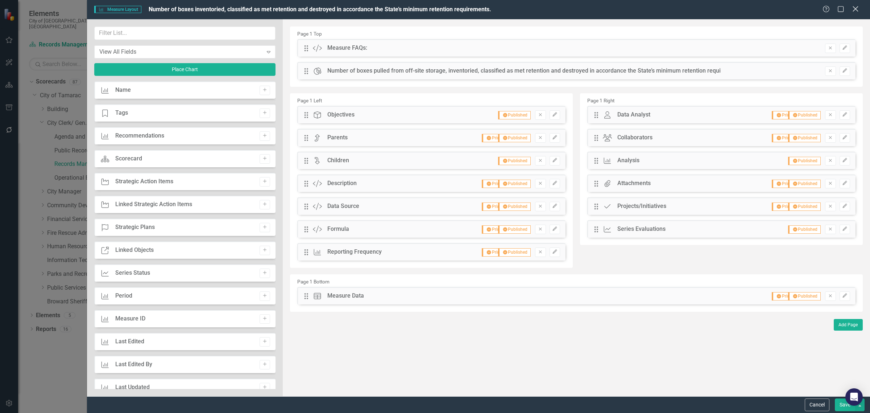
click at [855, 9] on icon at bounding box center [855, 8] width 5 height 5
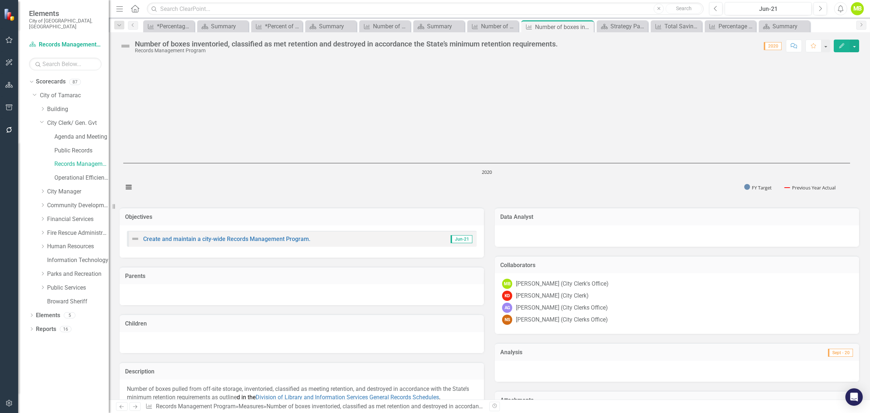
click at [236, 47] on div "Number of boxes inventoried, classified as met retention and destroyed in accor…" at bounding box center [346, 44] width 423 height 8
click at [851, 50] on button "button" at bounding box center [854, 46] width 9 height 13
click at [829, 64] on link "Edit Edit Measure" at bounding box center [823, 62] width 71 height 13
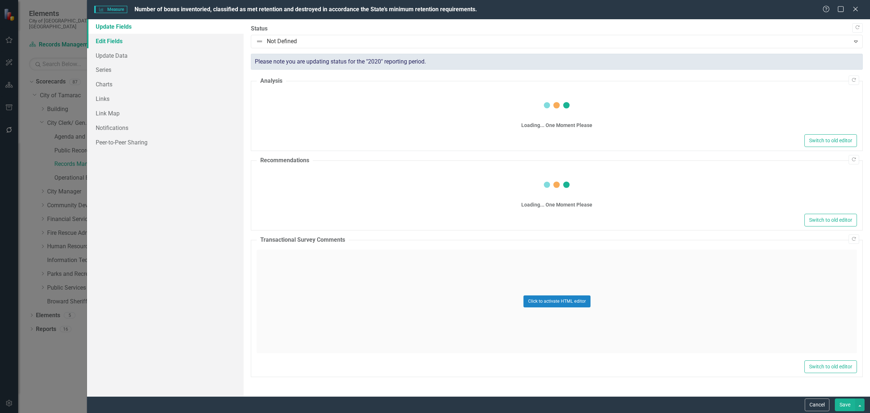
click at [113, 40] on link "Edit Fields" at bounding box center [165, 41] width 157 height 15
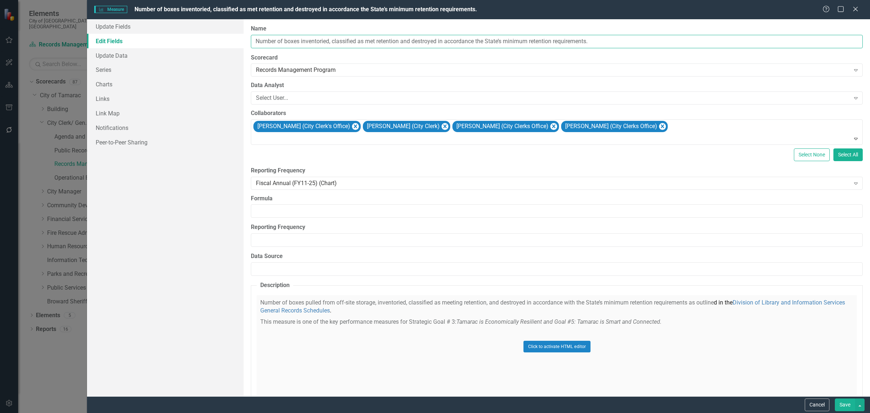
click at [477, 41] on input "Number of boxes inventoried, classified as met retention and destroyed in accor…" at bounding box center [557, 41] width 612 height 13
type input "Number of boxes inventoried, classified as met retention and destroyed in accor…"
click at [842, 404] on button "Save" at bounding box center [845, 404] width 20 height 13
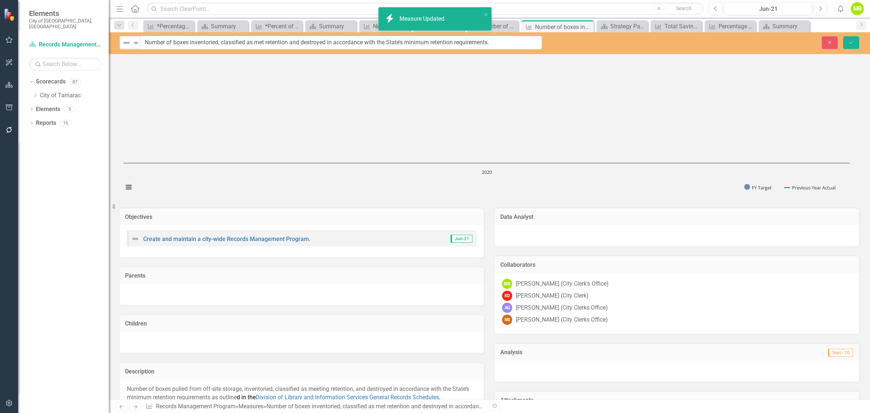
click at [599, 115] on rect "Interactive chart" at bounding box center [487, 144] width 734 height 109
click at [849, 42] on icon "Save" at bounding box center [851, 42] width 7 height 5
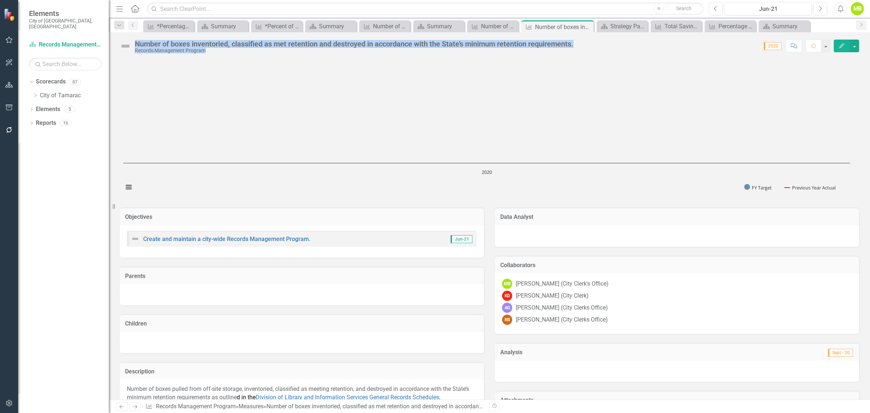
drag, startPoint x: 472, startPoint y: 50, endPoint x: 134, endPoint y: 42, distance: 337.6
click at [134, 42] on div "Number of boxes inventoried, classified as met retention and destroyed in accor…" at bounding box center [489, 43] width 761 height 22
copy div "Number of boxes inventoried, classified as met retention and destroyed in accor…"
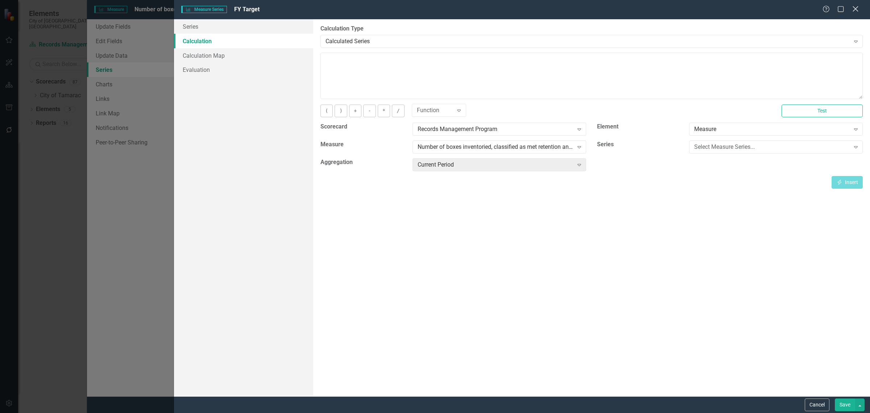
click at [855, 9] on icon "Close" at bounding box center [855, 8] width 9 height 7
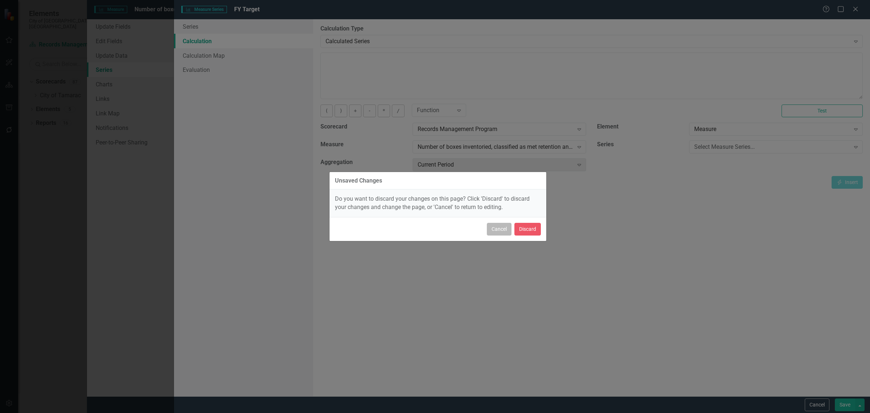
click at [490, 233] on button "Cancel" at bounding box center [499, 229] width 25 height 13
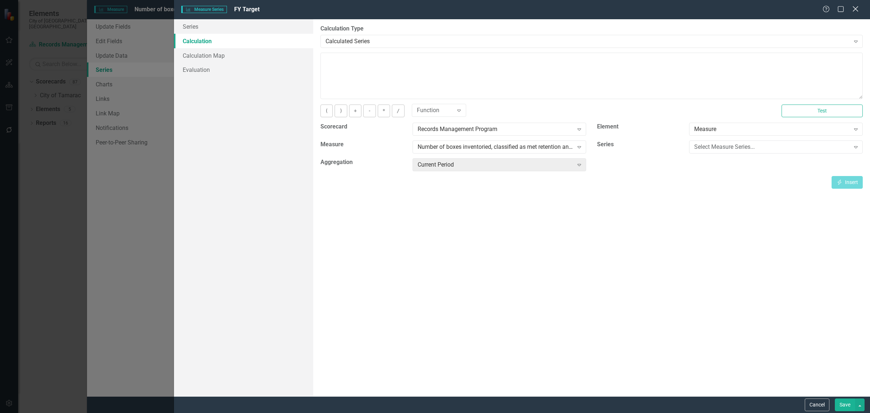
click at [854, 10] on icon at bounding box center [855, 8] width 5 height 5
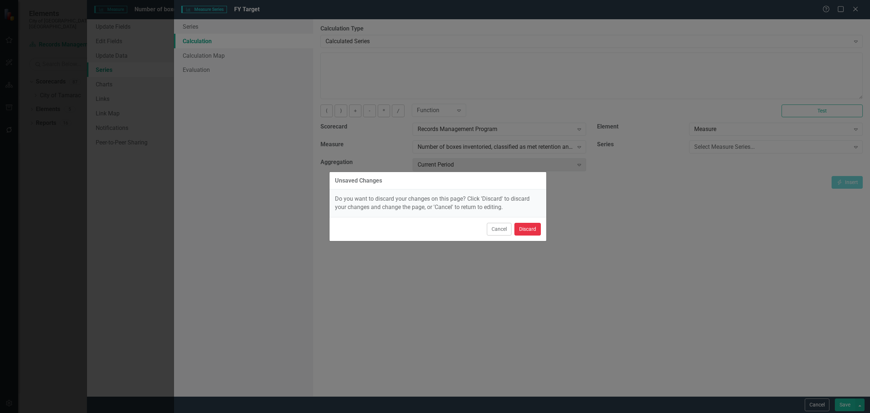
click at [521, 228] on button "Discard" at bounding box center [527, 229] width 26 height 13
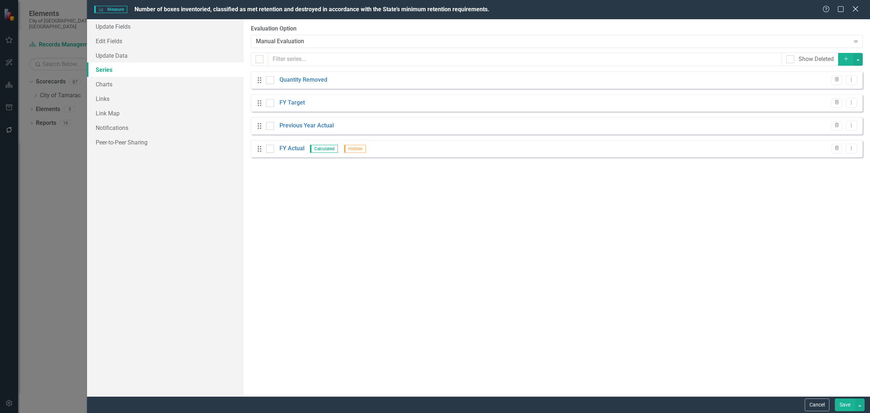
click at [856, 8] on icon "Close" at bounding box center [855, 8] width 9 height 7
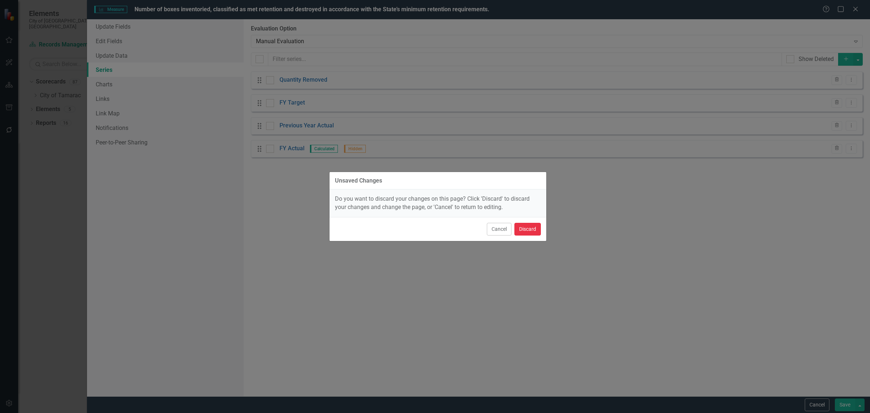
click at [535, 231] on button "Discard" at bounding box center [527, 229] width 26 height 13
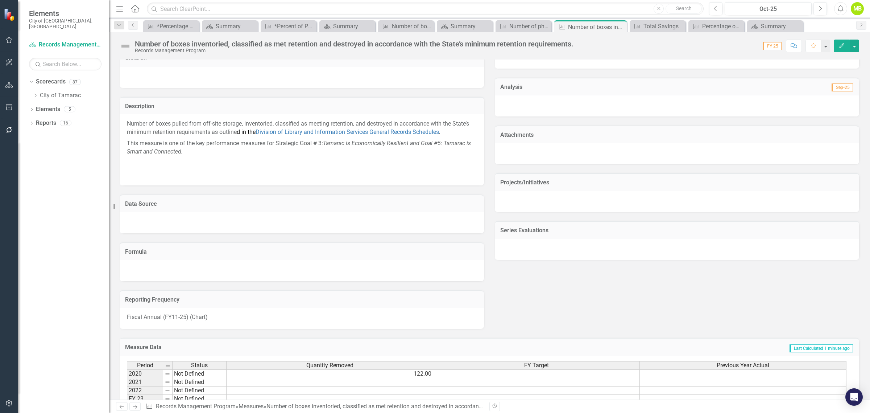
scroll to position [272, 0]
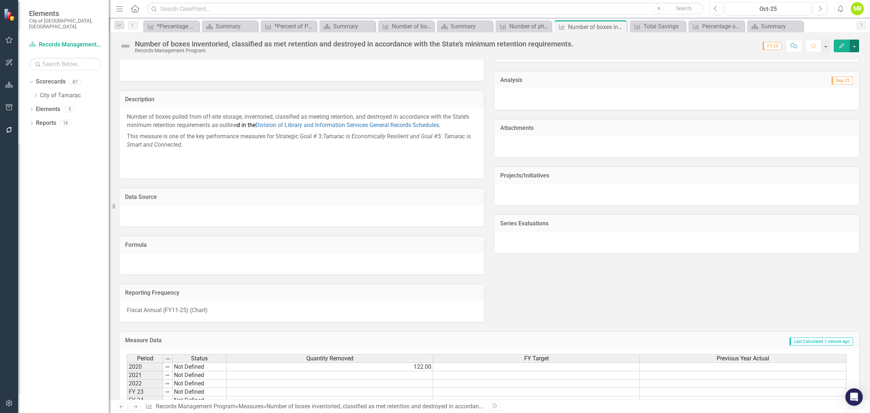
click at [855, 47] on button "button" at bounding box center [854, 46] width 9 height 13
click at [826, 61] on link "Edit Edit Measure" at bounding box center [823, 62] width 71 height 13
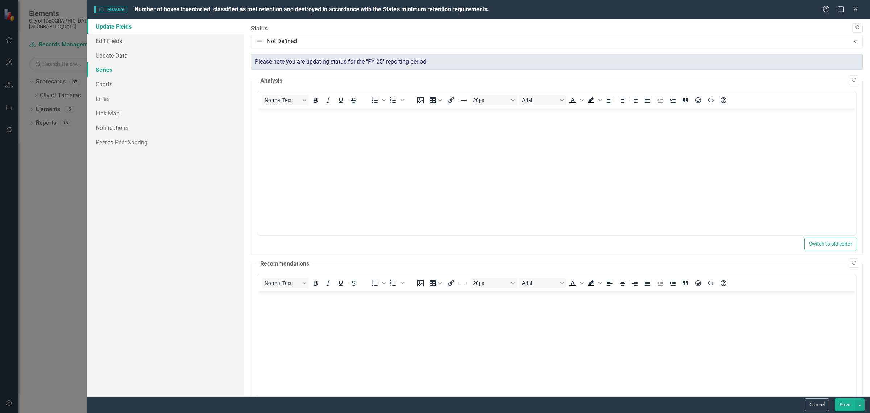
scroll to position [0, 0]
click at [111, 41] on link "Edit Fields" at bounding box center [165, 41] width 157 height 15
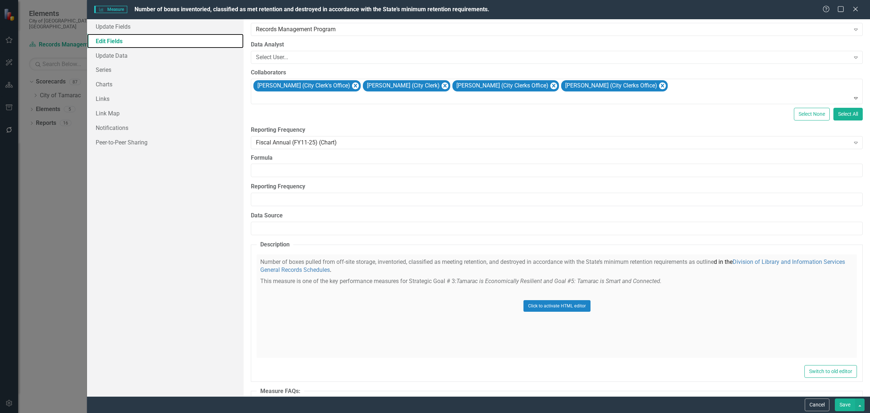
scroll to position [91, 0]
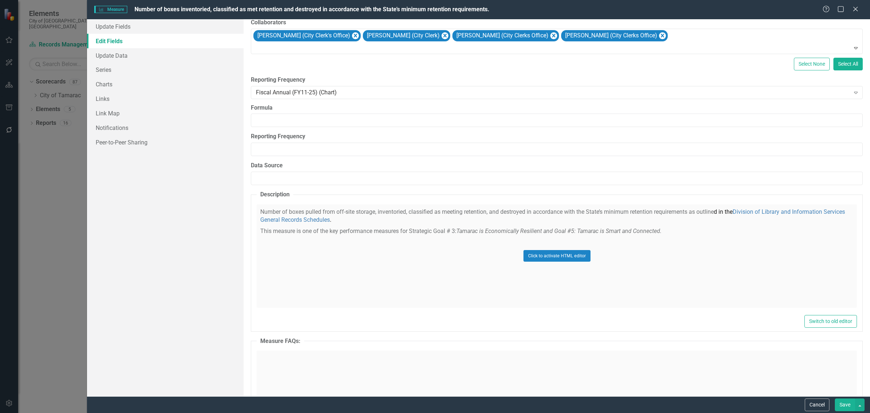
click at [301, 235] on div "Click to activate HTML editor" at bounding box center [557, 255] width 600 height 103
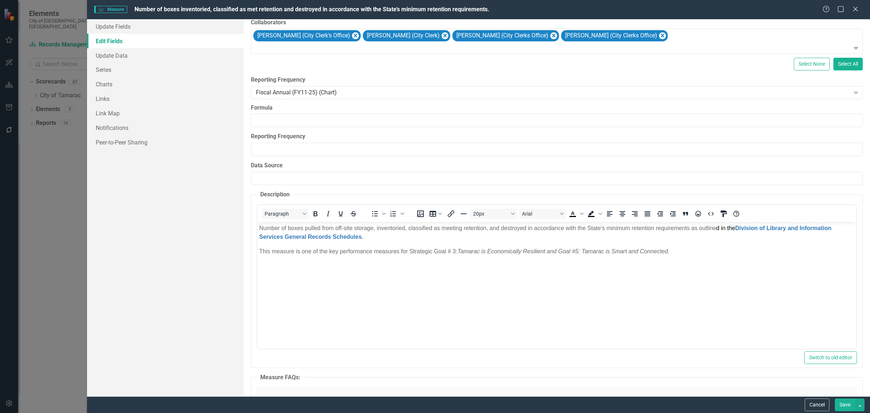
scroll to position [0, 0]
click at [316, 230] on p "Number of boxes pulled from off-site storage, inventoried, classified as meetin…" at bounding box center [556, 231] width 595 height 17
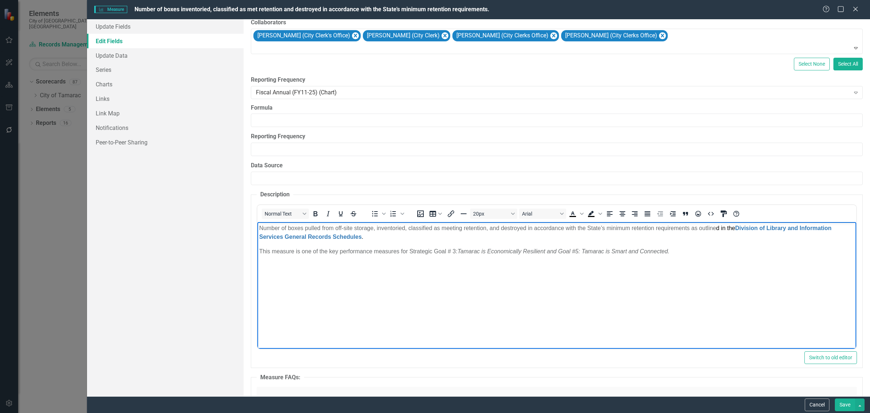
click at [446, 231] on p "Number of boxes pulled from off-site storage, inventoried, classified as meetin…" at bounding box center [556, 231] width 595 height 17
click at [406, 228] on p "Number of boxes pulled from off-site storage, inventoried, classified as meetin…" at bounding box center [556, 231] width 595 height 17
click at [259, 230] on p "Number of boxes inventoried, classified as meeting retention, and destroyed in …" at bounding box center [556, 231] width 595 height 17
click at [308, 302] on body "Citywide number of boxes inventoried, classified as meeting retention, and dest…" at bounding box center [556, 276] width 599 height 109
click at [315, 255] on p "This measure is one of the key performance measures for Strategic Goal # 3: Tam…" at bounding box center [556, 251] width 595 height 9
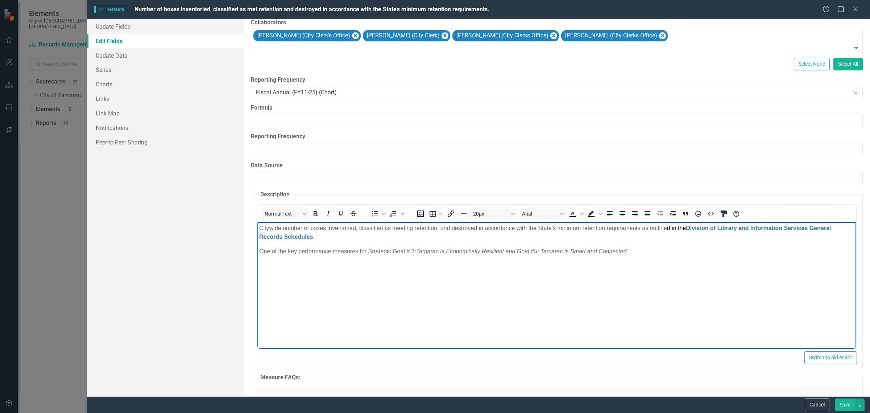
click at [575, 254] on em "and Goal #5: Tamarac is Smart and Connected." at bounding box center [567, 251] width 123 height 6
click at [839, 401] on button "Save" at bounding box center [845, 404] width 20 height 13
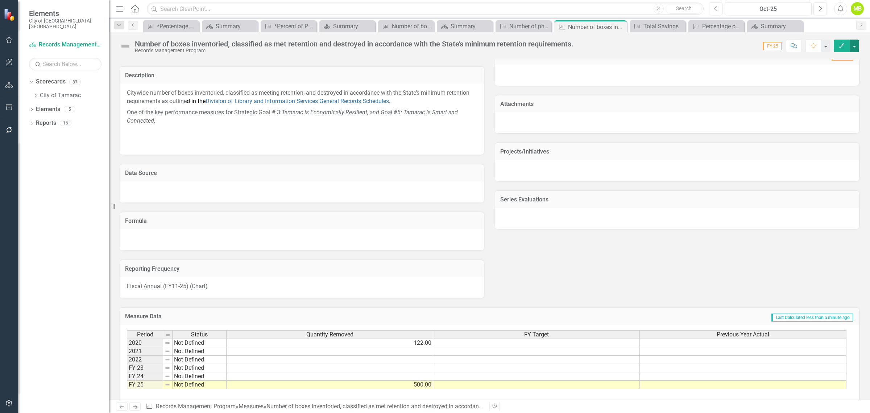
scroll to position [317, 0]
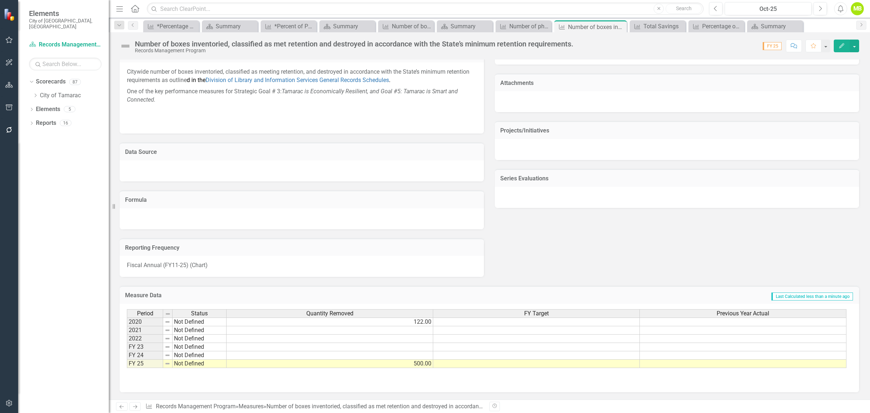
click at [140, 311] on span "Period" at bounding box center [145, 313] width 16 height 7
click at [190, 312] on div "Status" at bounding box center [200, 313] width 54 height 8
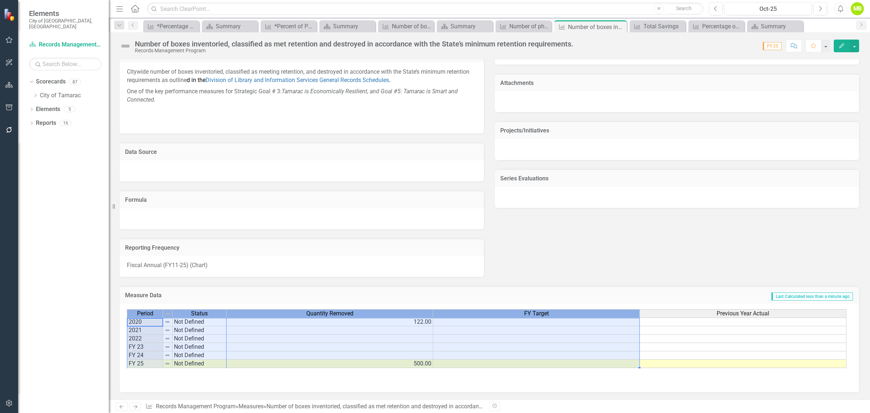
scroll to position [0, 5]
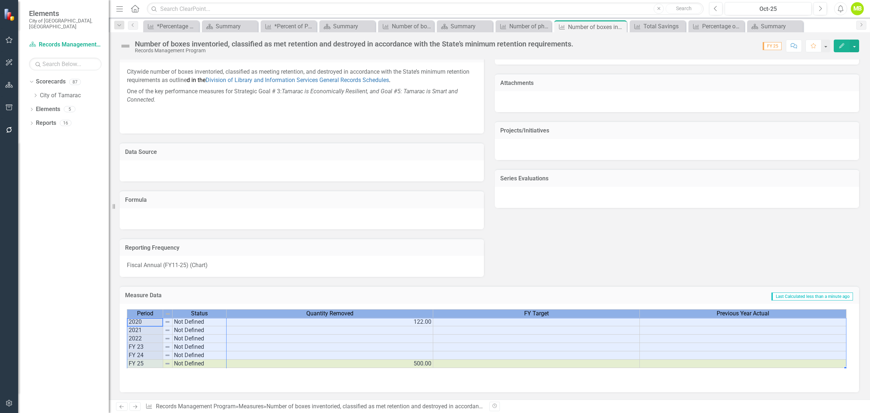
drag, startPoint x: 141, startPoint y: 311, endPoint x: 744, endPoint y: 311, distance: 602.9
click at [744, 311] on div "Period Status Quantity Removed FY Target Previous Year Actual 2020 Not Defined …" at bounding box center [487, 338] width 720 height 59
click at [177, 328] on td "Not Defined" at bounding box center [200, 330] width 54 height 8
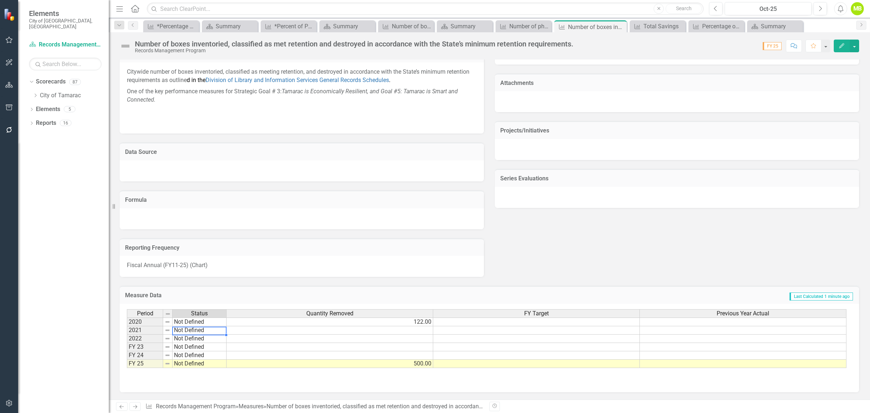
click at [142, 310] on span "Period" at bounding box center [145, 313] width 16 height 7
click at [34, 93] on icon "Dropdown" at bounding box center [35, 95] width 5 height 4
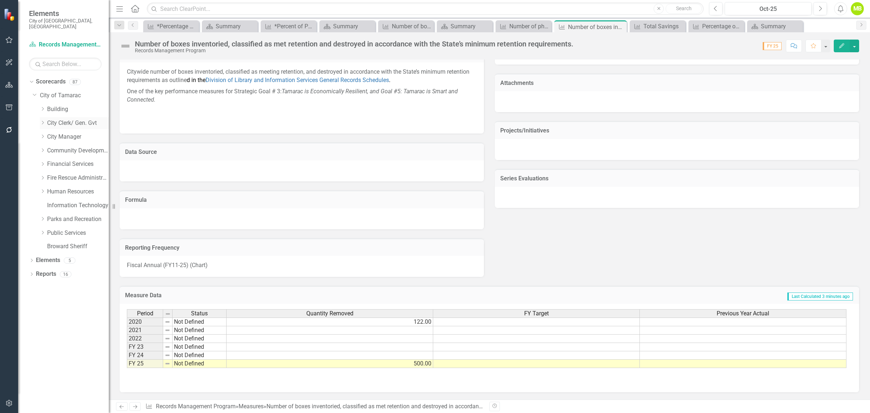
click at [42, 121] on icon at bounding box center [43, 123] width 2 height 4
click at [67, 160] on link "Records Management Program" at bounding box center [81, 164] width 54 height 8
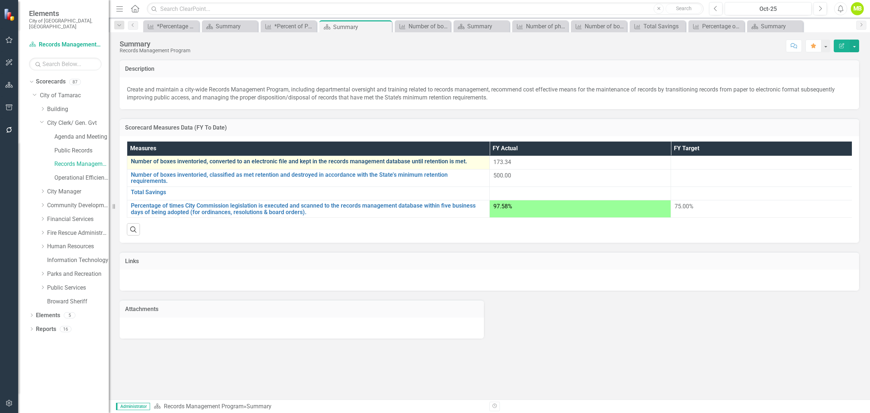
click at [268, 162] on link "Number of boxes inventoried, converted to an electronic file and kept in the re…" at bounding box center [308, 161] width 355 height 7
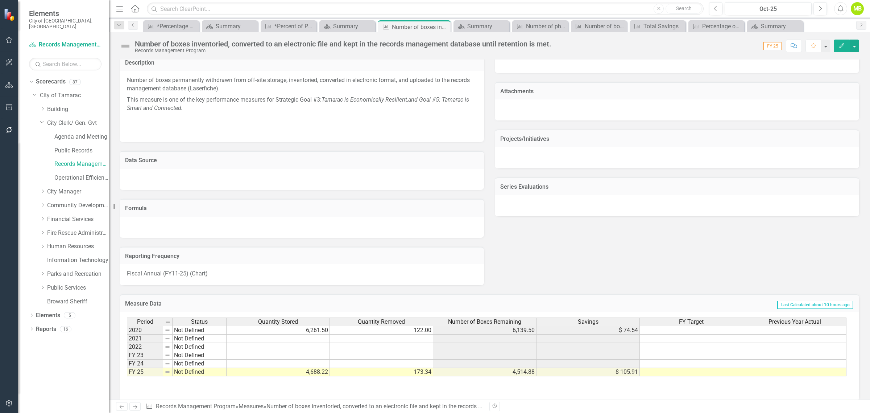
scroll to position [318, 0]
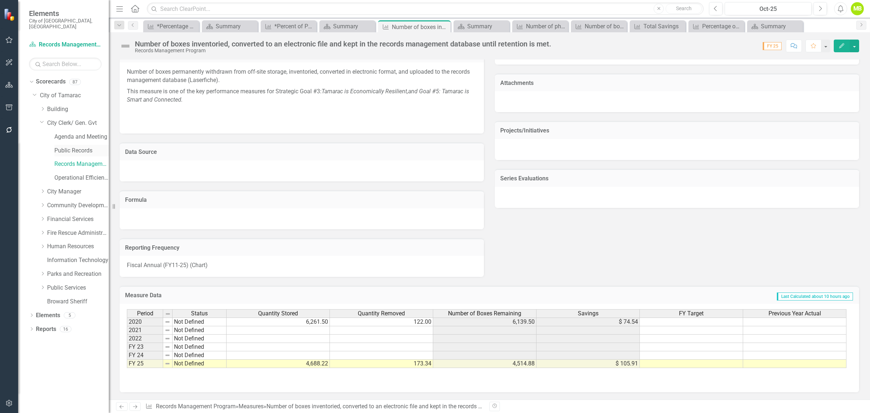
click at [78, 146] on link "Public Records" at bounding box center [81, 150] width 54 height 8
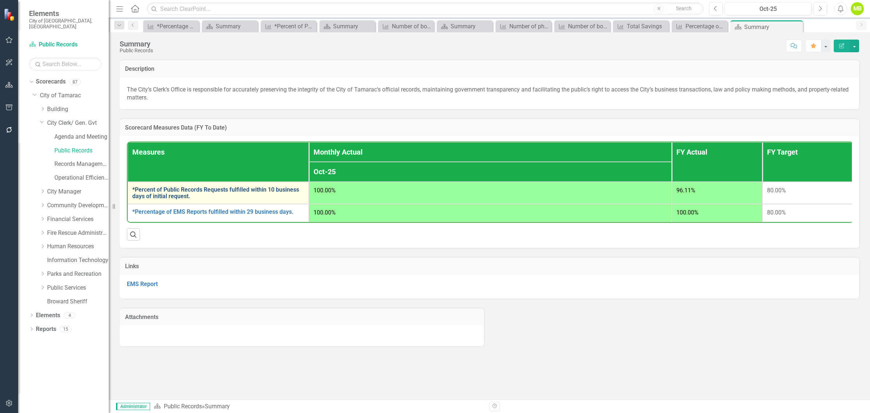
click at [172, 193] on link "*Percent of Public Records Requests fulfilled within 10 business days of initia…" at bounding box center [218, 192] width 172 height 13
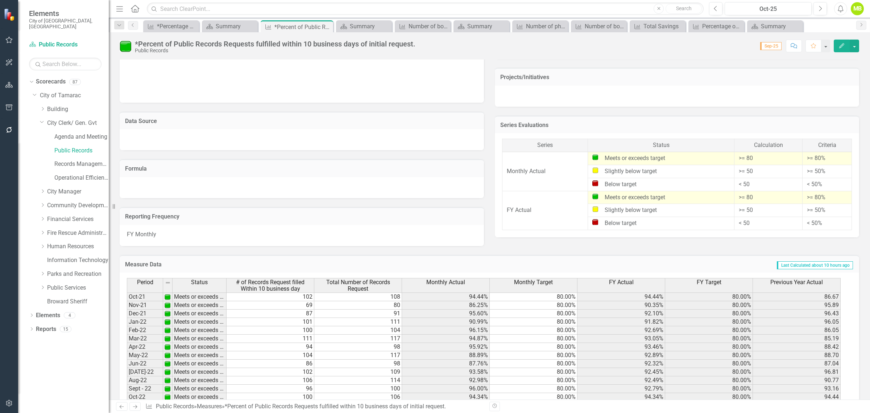
scroll to position [545, 0]
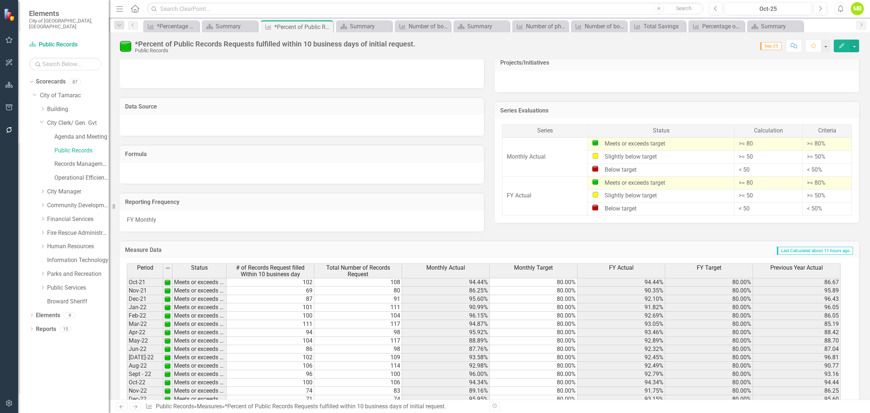
click at [742, 80] on div at bounding box center [677, 81] width 364 height 21
click at [140, 153] on h3 "Formula" at bounding box center [302, 154] width 354 height 7
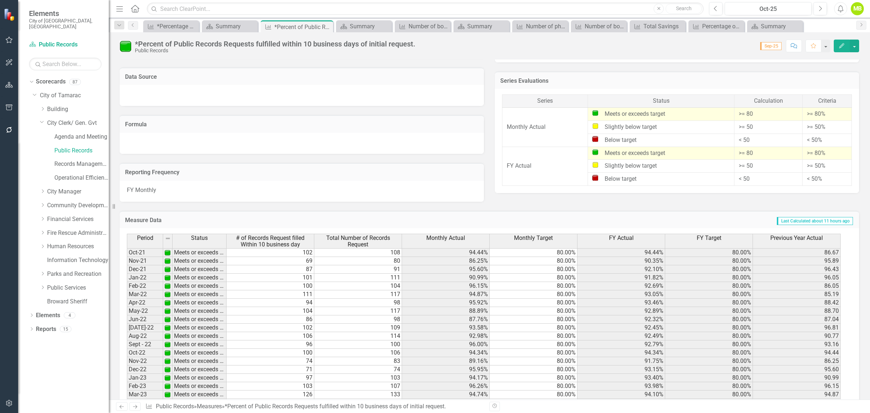
scroll to position [593, 0]
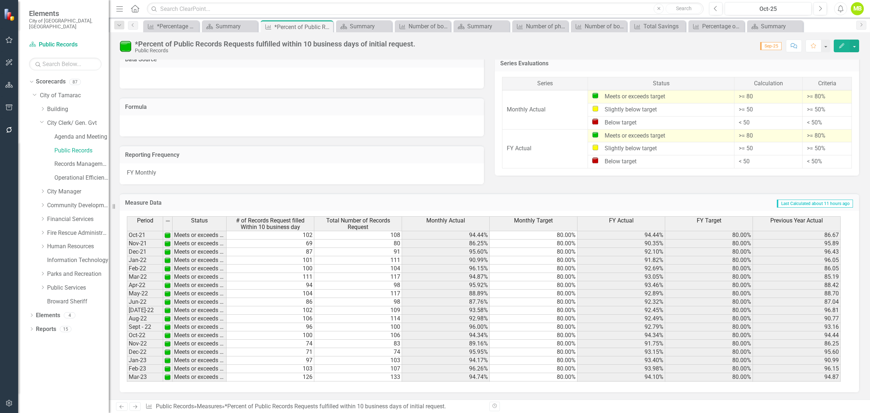
click at [541, 90] on td "Monthly Actual" at bounding box center [546, 109] width 86 height 39
click at [551, 105] on td "Monthly Actual" at bounding box center [546, 109] width 86 height 39
click at [509, 81] on th "Series" at bounding box center [546, 83] width 86 height 13
click at [664, 107] on div "Slightly below target" at bounding box center [660, 110] width 137 height 8
drag, startPoint x: 656, startPoint y: 109, endPoint x: 605, endPoint y: 109, distance: 50.0
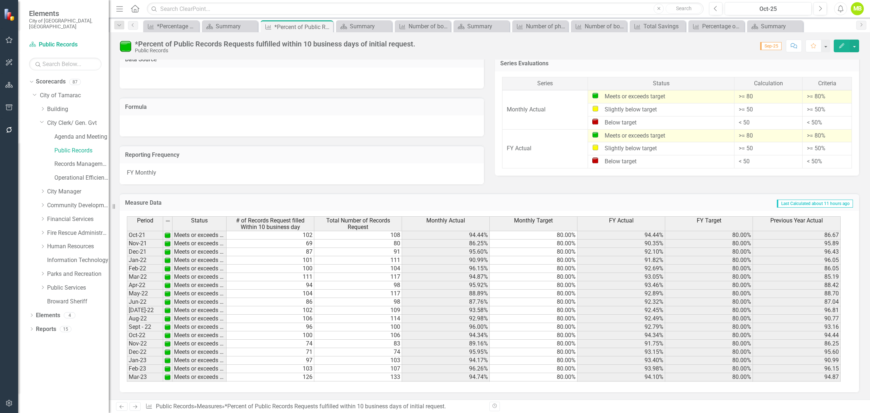
click at [605, 109] on div "Slightly below target" at bounding box center [660, 110] width 137 height 8
click at [603, 108] on div "Slightly below target" at bounding box center [660, 110] width 137 height 8
